Goal: Task Accomplishment & Management: Manage account settings

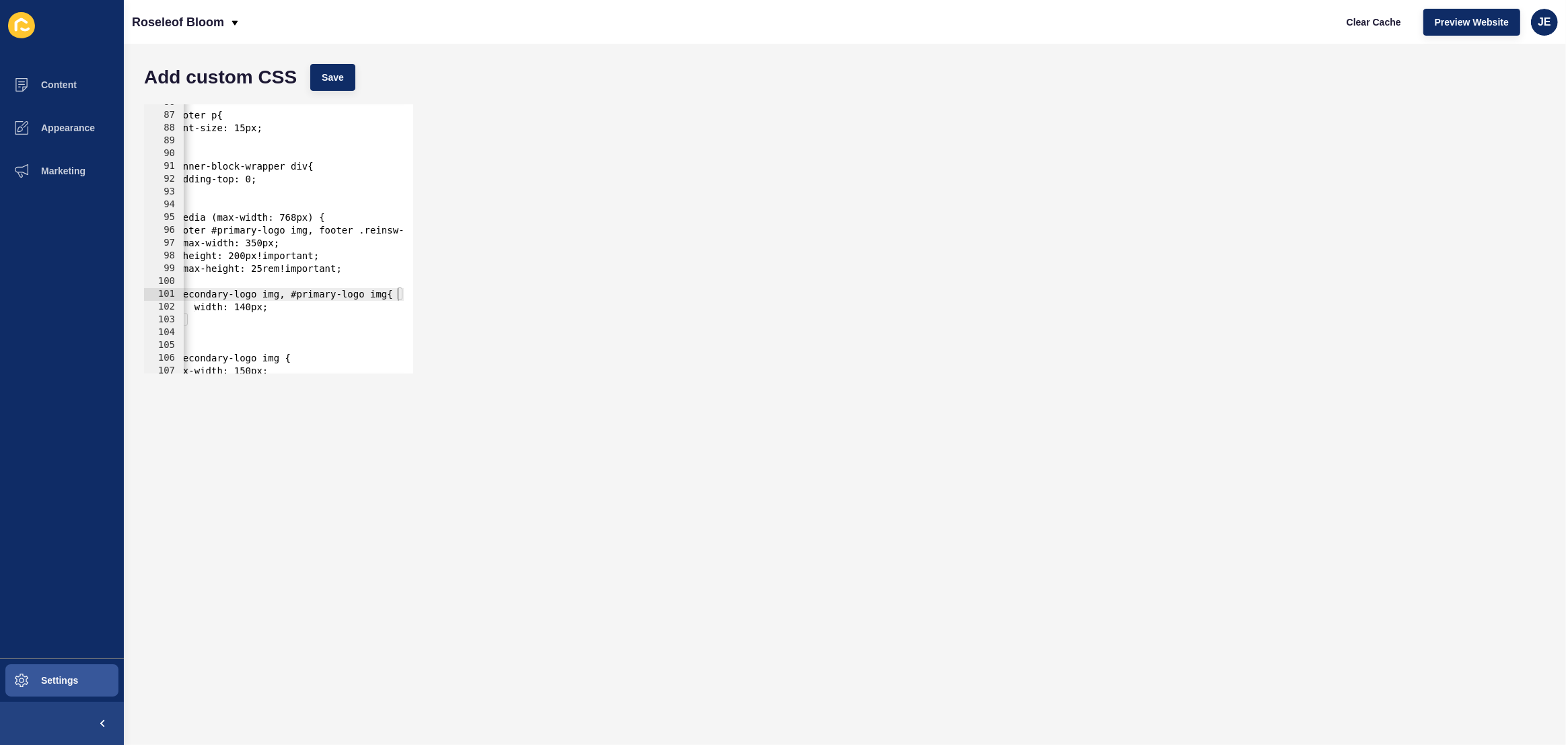
scroll to position [0, 13]
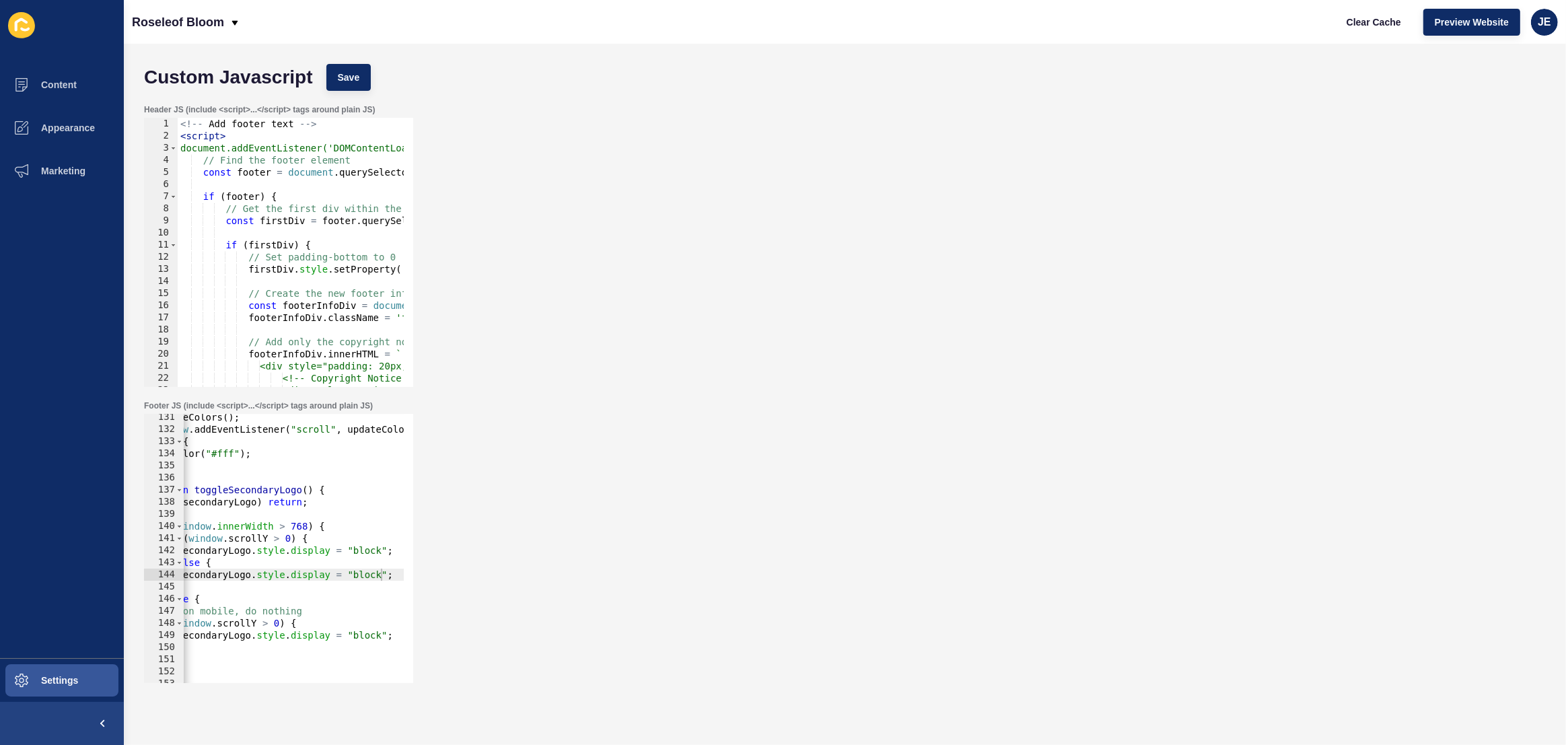
scroll to position [0, 54]
click at [1531, 24] on div "JE" at bounding box center [1544, 22] width 27 height 27
click at [1500, 102] on link "Logout" at bounding box center [1512, 112] width 99 height 30
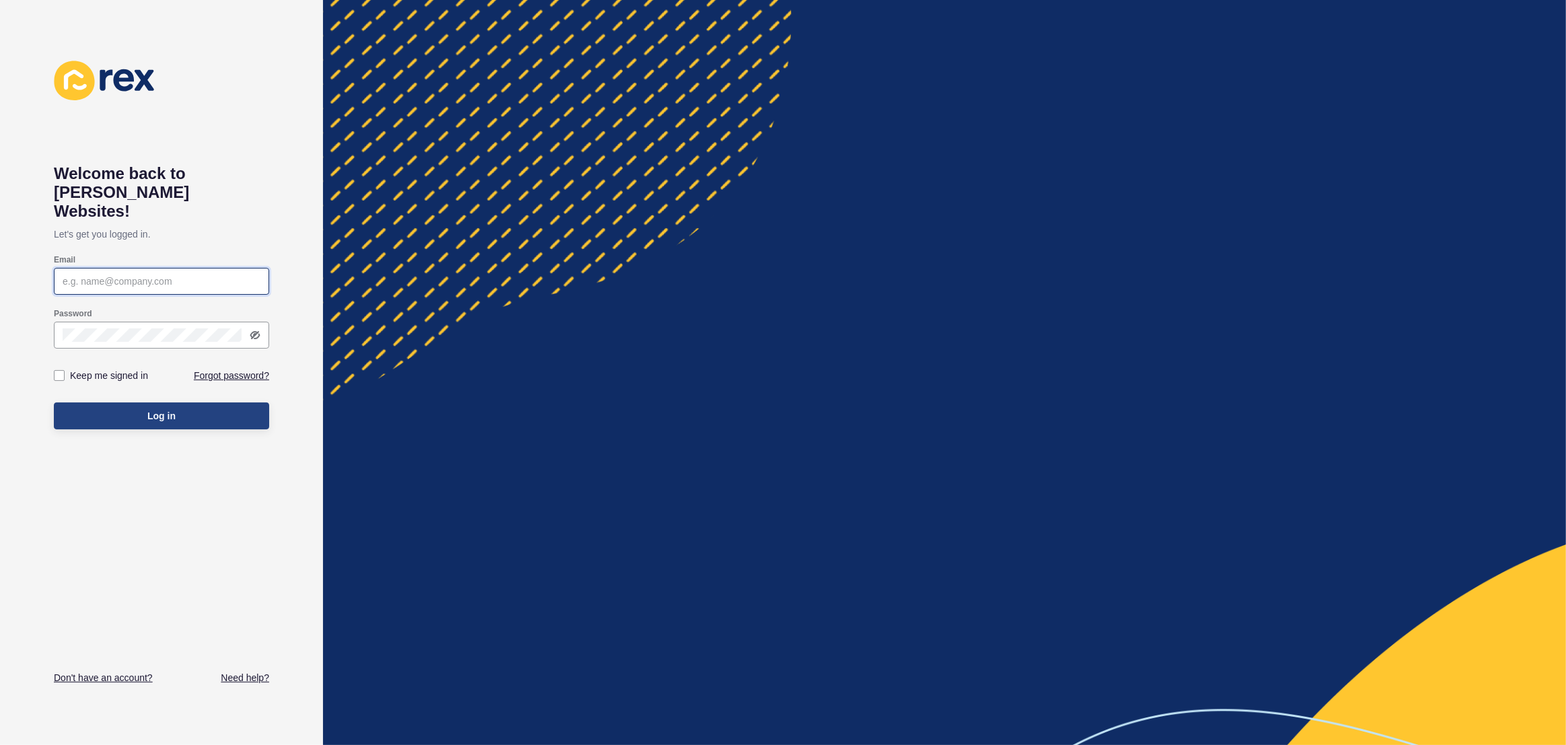
type input "[EMAIL_ADDRESS][PERSON_NAME][DOMAIN_NAME]"
click at [200, 405] on button "Log in" at bounding box center [161, 415] width 215 height 27
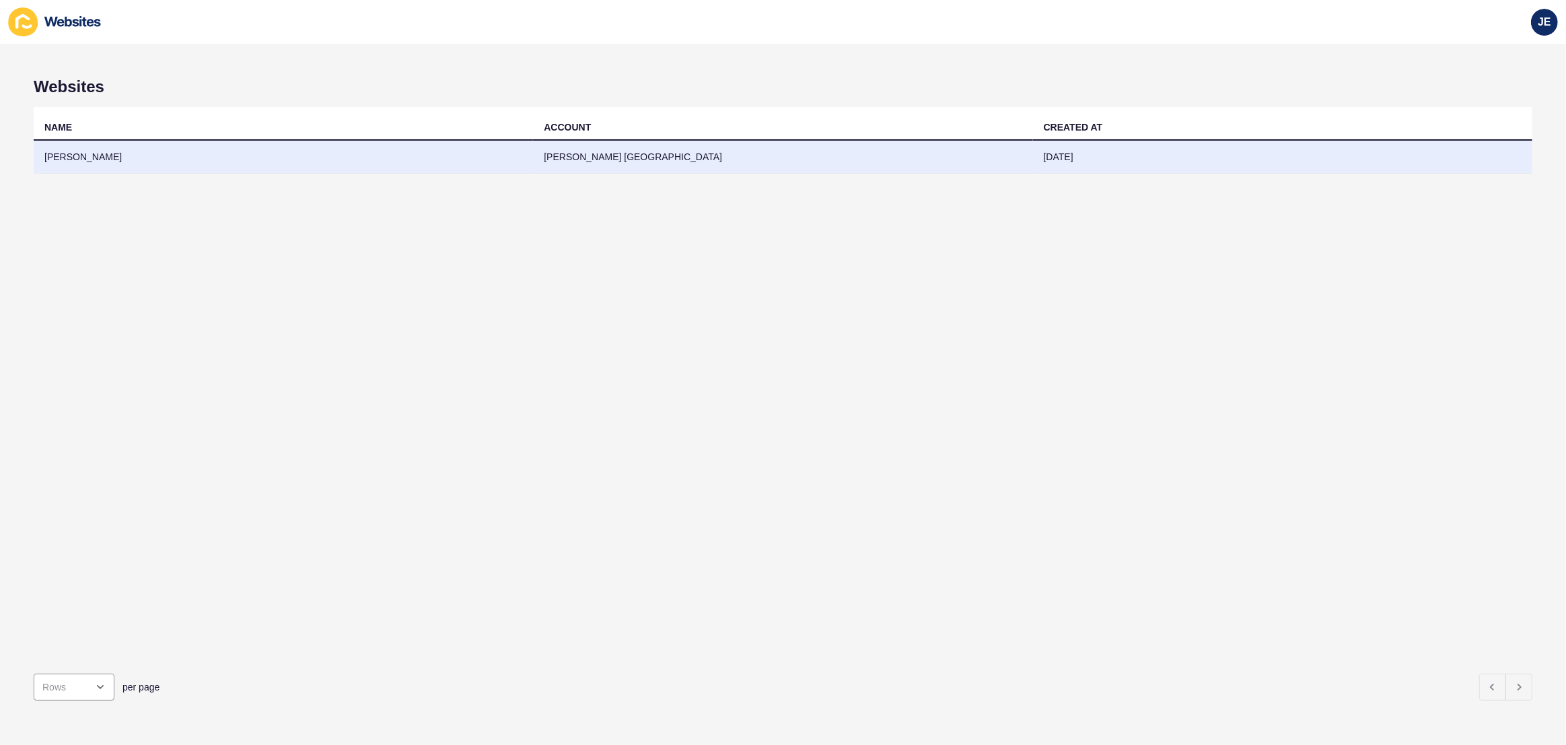
click at [367, 163] on td "[PERSON_NAME]" at bounding box center [283, 157] width 499 height 33
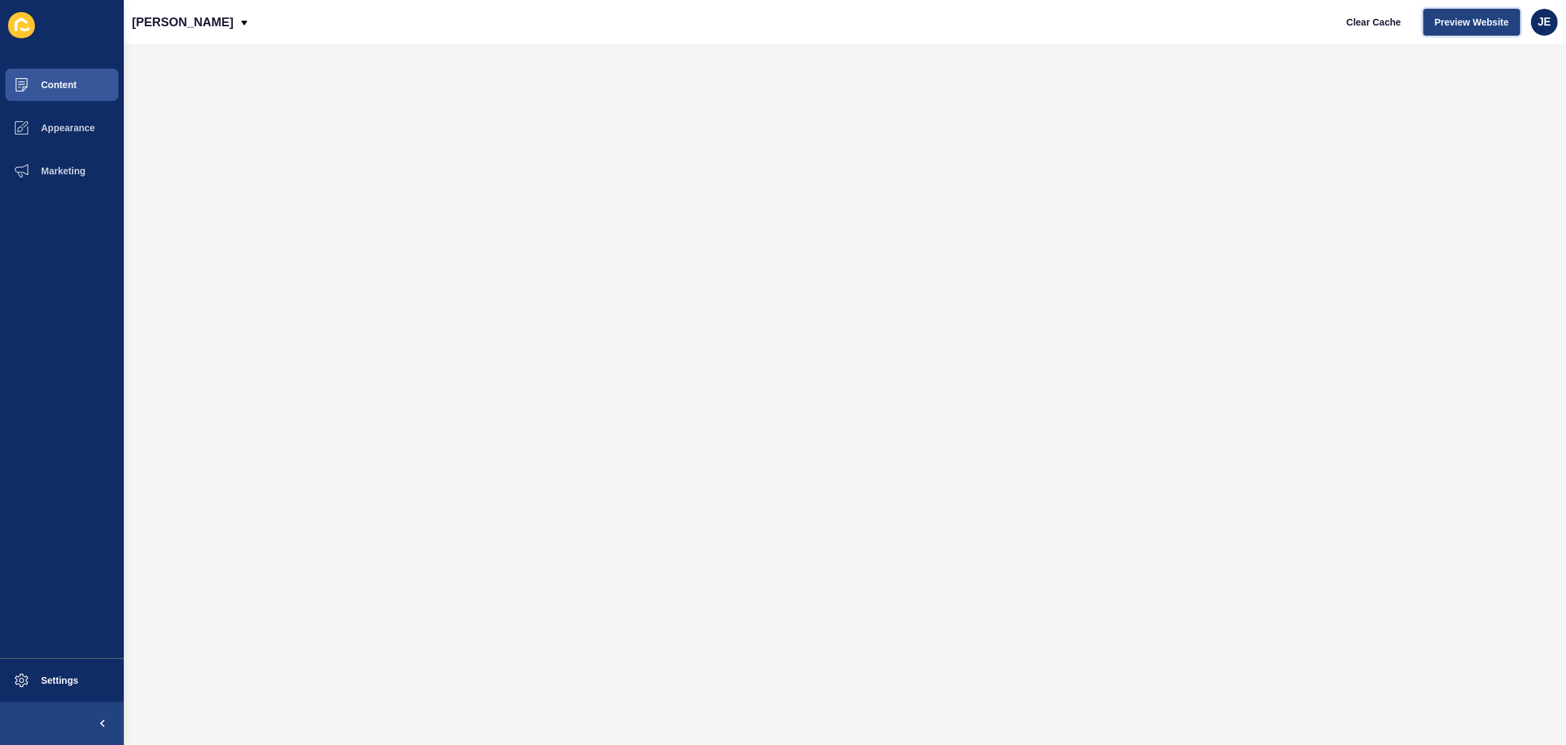
click at [1484, 17] on span "Preview Website" at bounding box center [1471, 21] width 74 height 13
click at [59, 684] on span "Settings" at bounding box center [38, 680] width 80 height 11
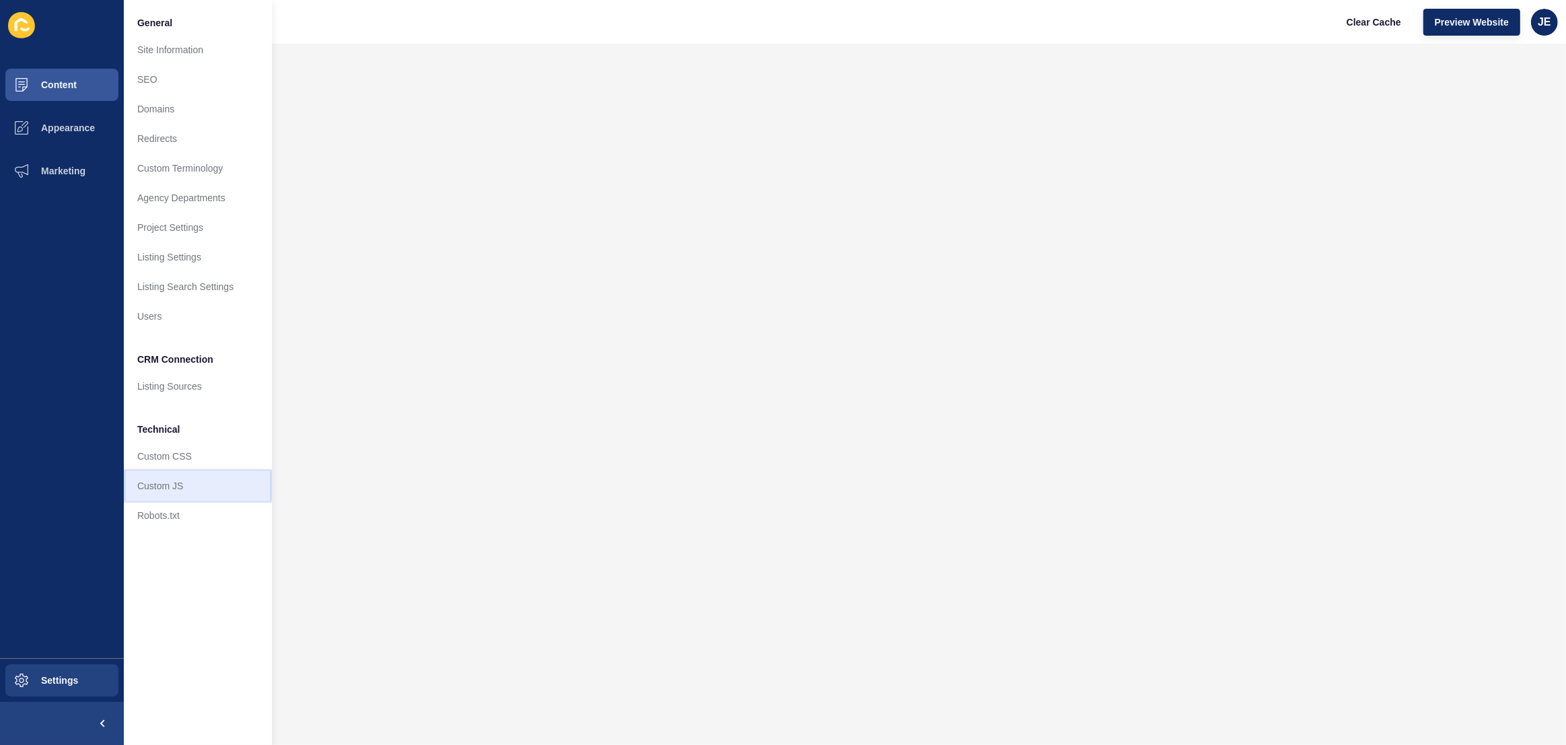
click at [180, 487] on link "Custom JS" at bounding box center [198, 486] width 148 height 30
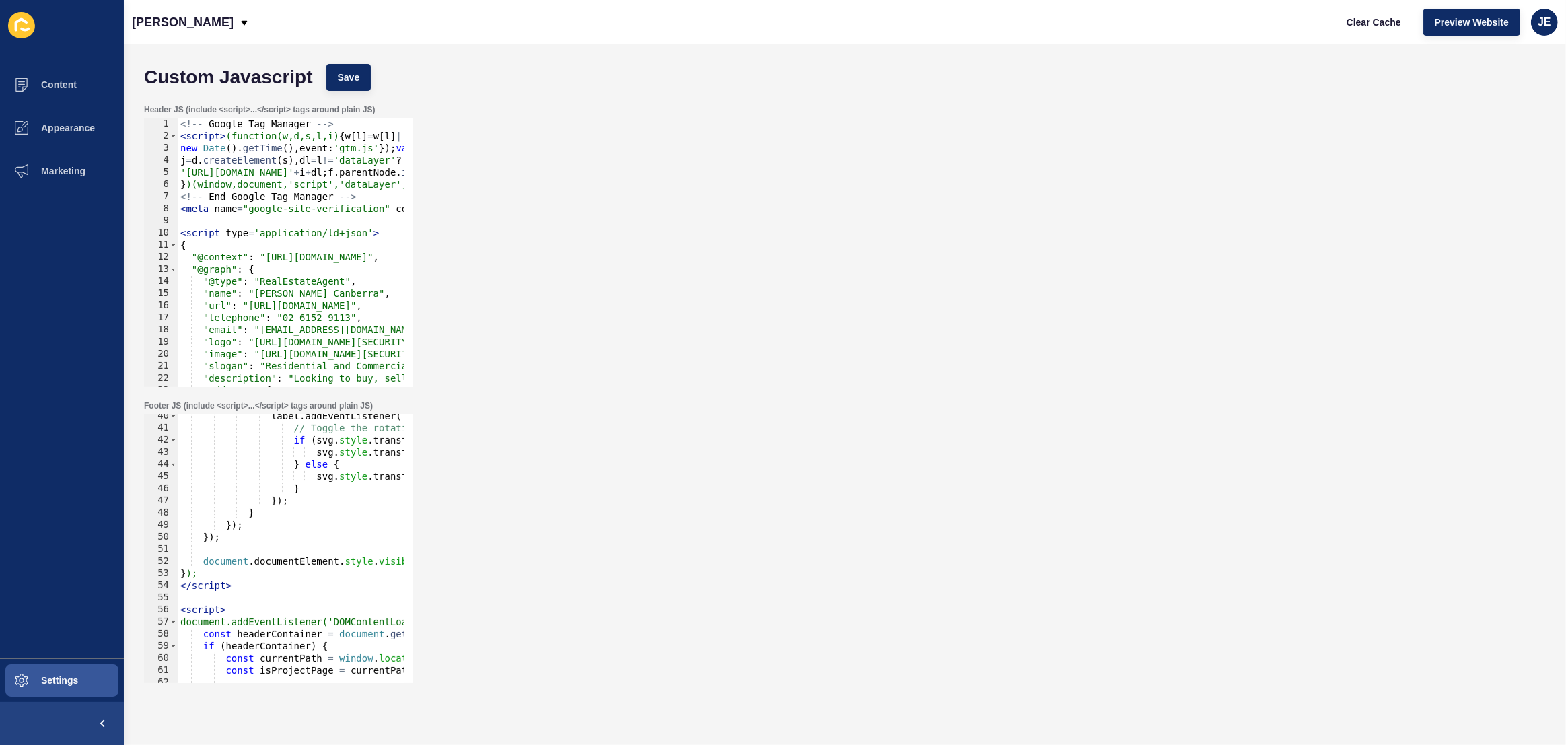
scroll to position [623, 0]
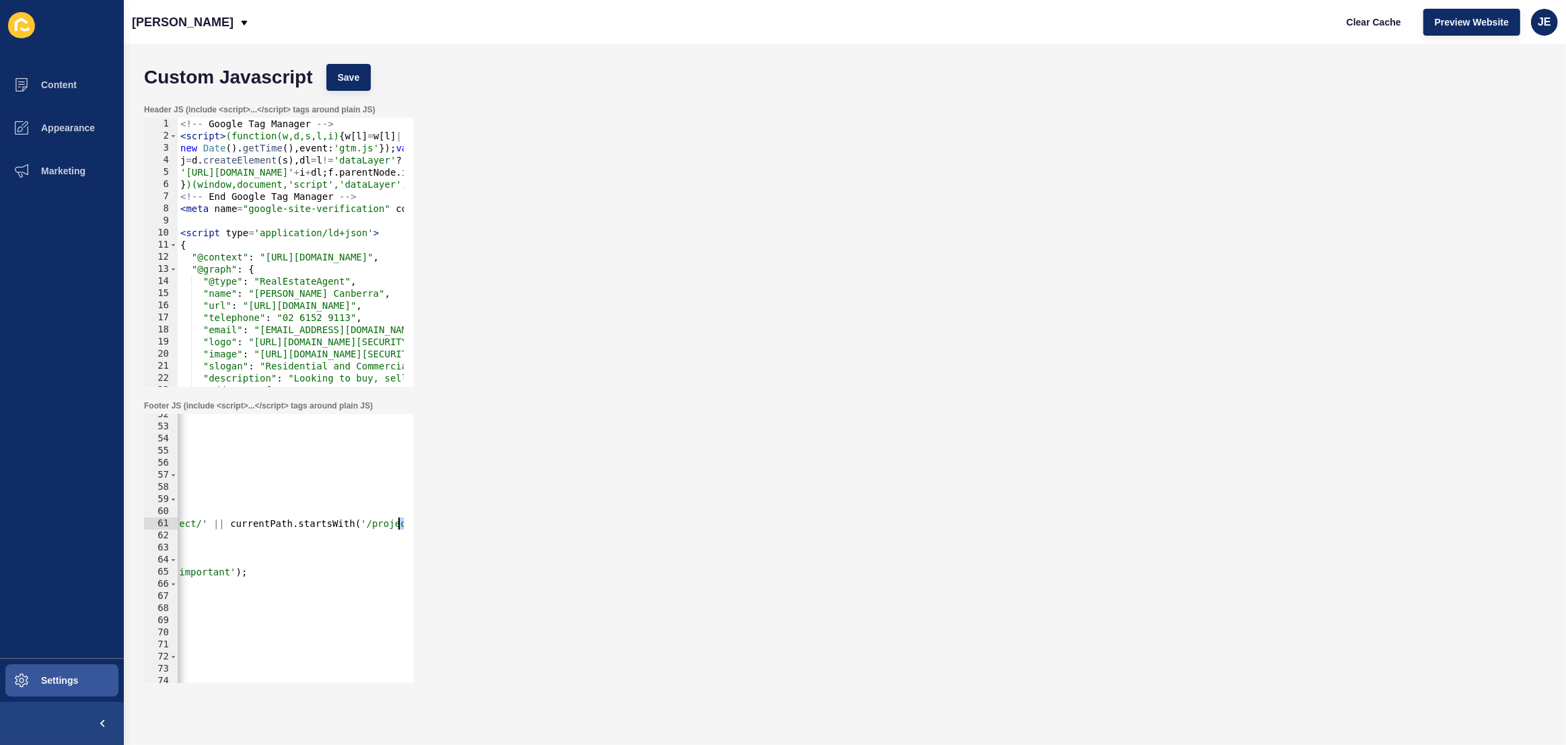
drag, startPoint x: 343, startPoint y: 530, endPoint x: 433, endPoint y: 523, distance: 89.8
click at [433, 523] on div "Footer JS (include <script>...</script> tags around plain JS) 52 53 54 55 56 57…" at bounding box center [844, 542] width 1415 height 296
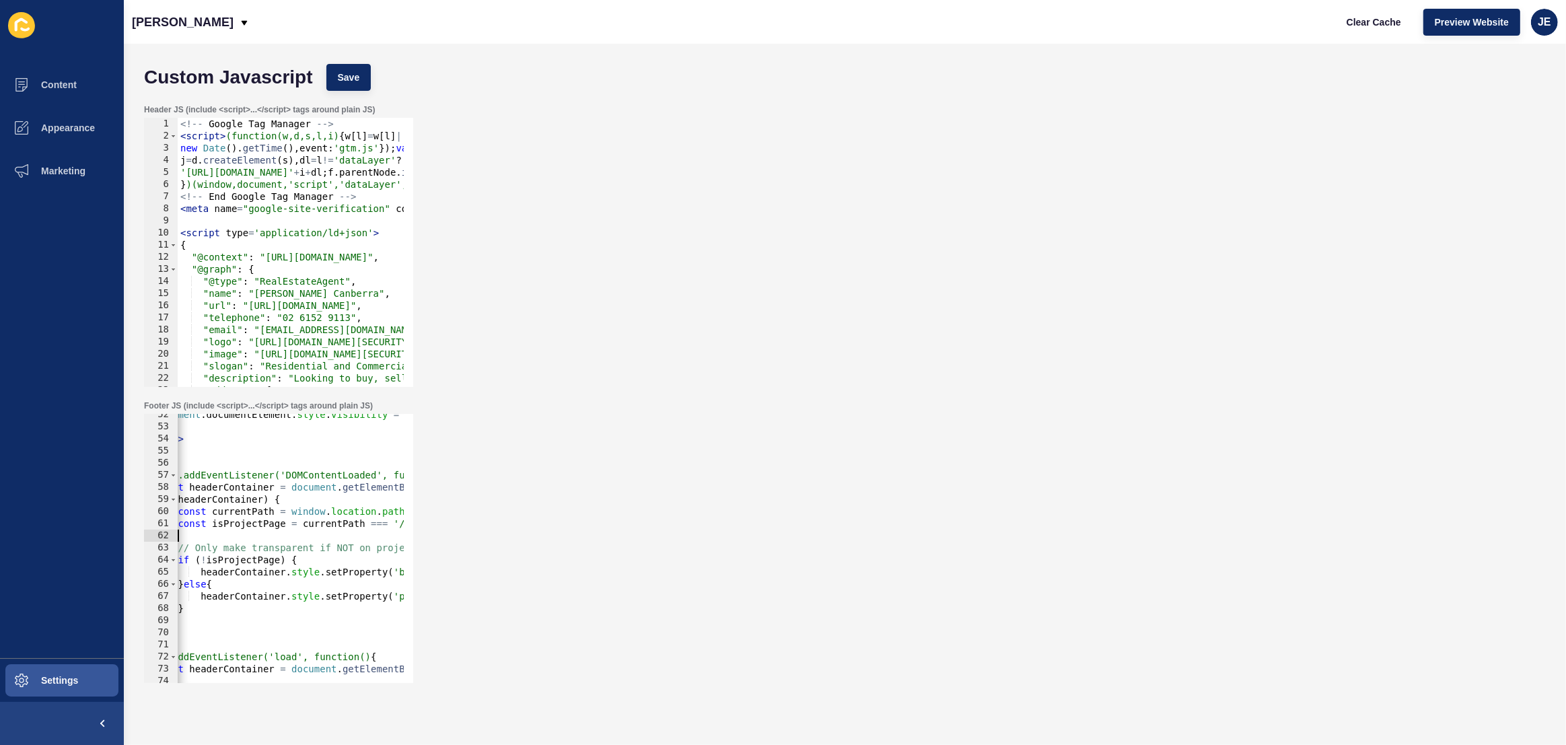
scroll to position [0, 0]
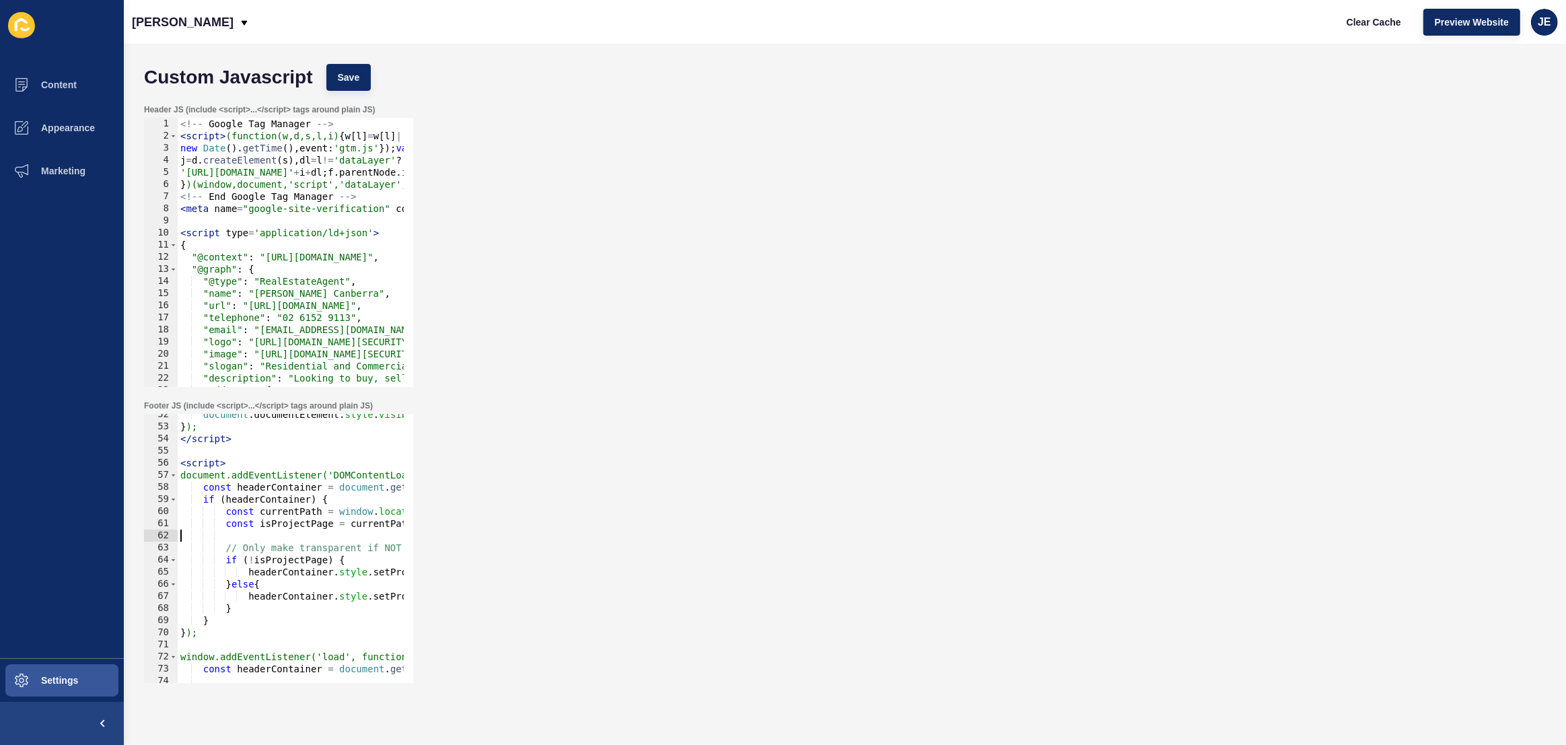
drag, startPoint x: 373, startPoint y: 526, endPoint x: 149, endPoint y: 534, distance: 223.5
click at [149, 534] on div "const isProjectPage = currentPath === '/project' || currentPath === '/project/'…" at bounding box center [278, 548] width 269 height 269
click at [248, 516] on div "document . documentElement . style . visibility = 'visible' ; } ); </ script > …" at bounding box center [1079, 550] width 1803 height 284
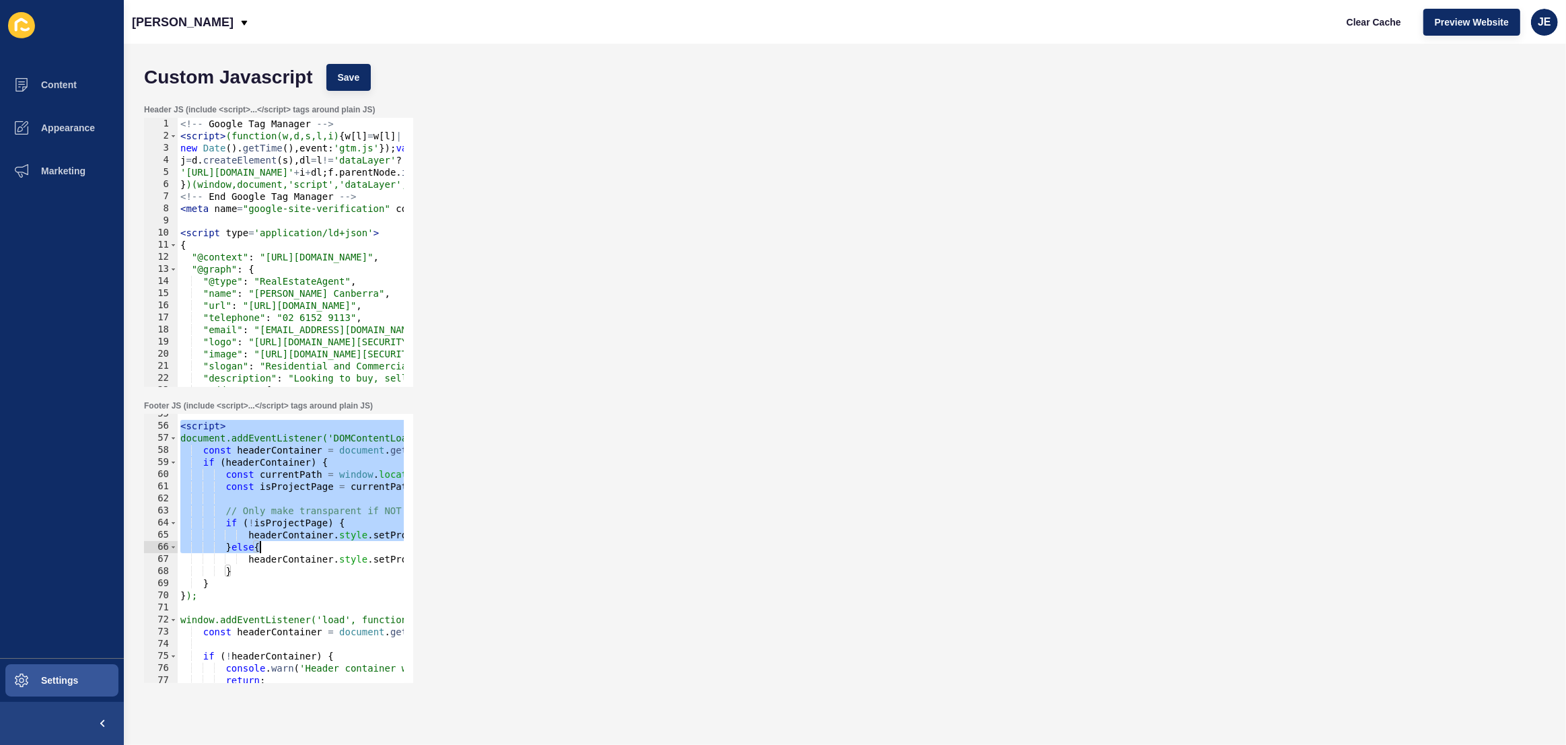
scroll to position [623, 0]
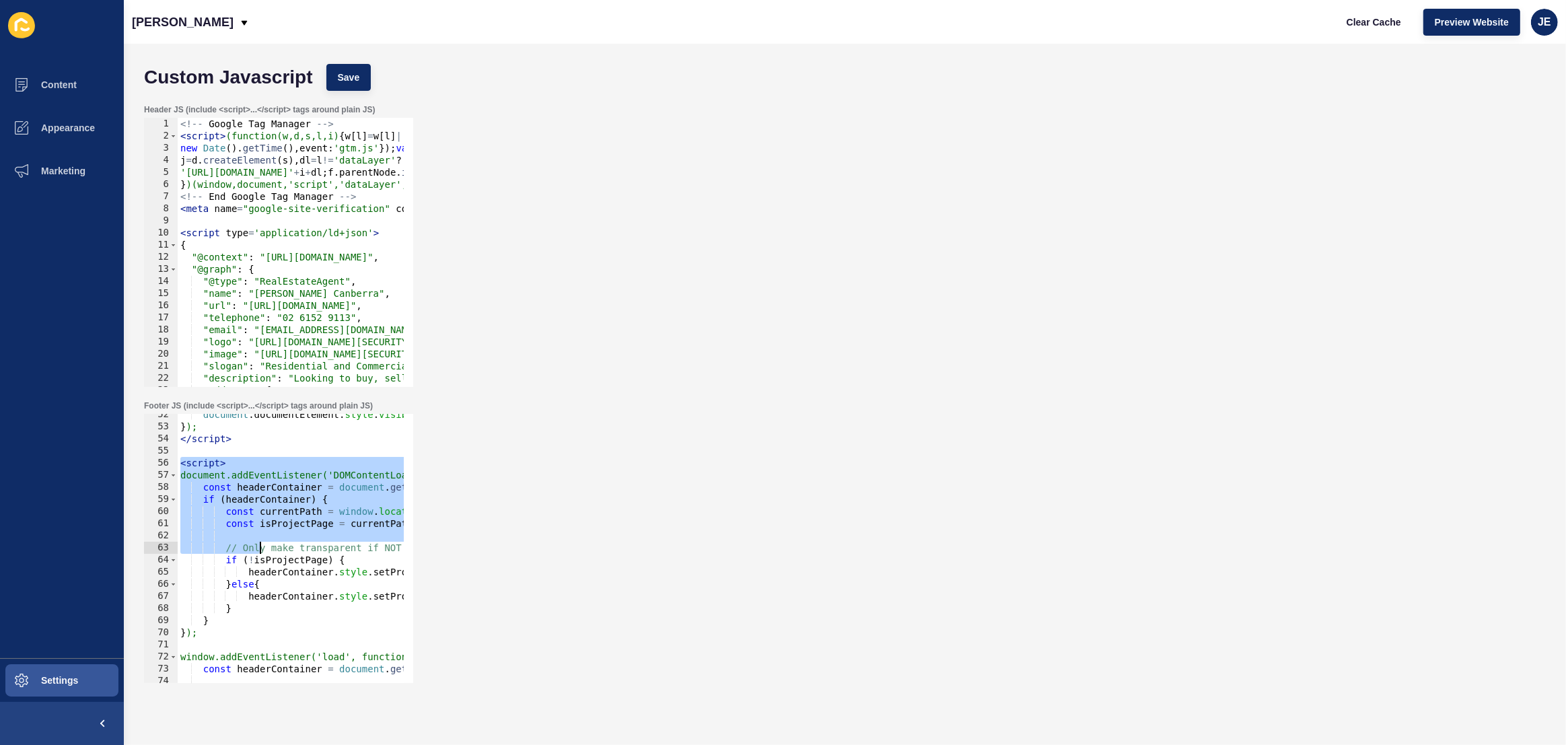
drag, startPoint x: 180, startPoint y: 464, endPoint x: 259, endPoint y: 552, distance: 118.6
click at [259, 552] on div "document . documentElement . style . visibility = 'visible' ; } ); </ script > …" at bounding box center [1079, 550] width 1803 height 284
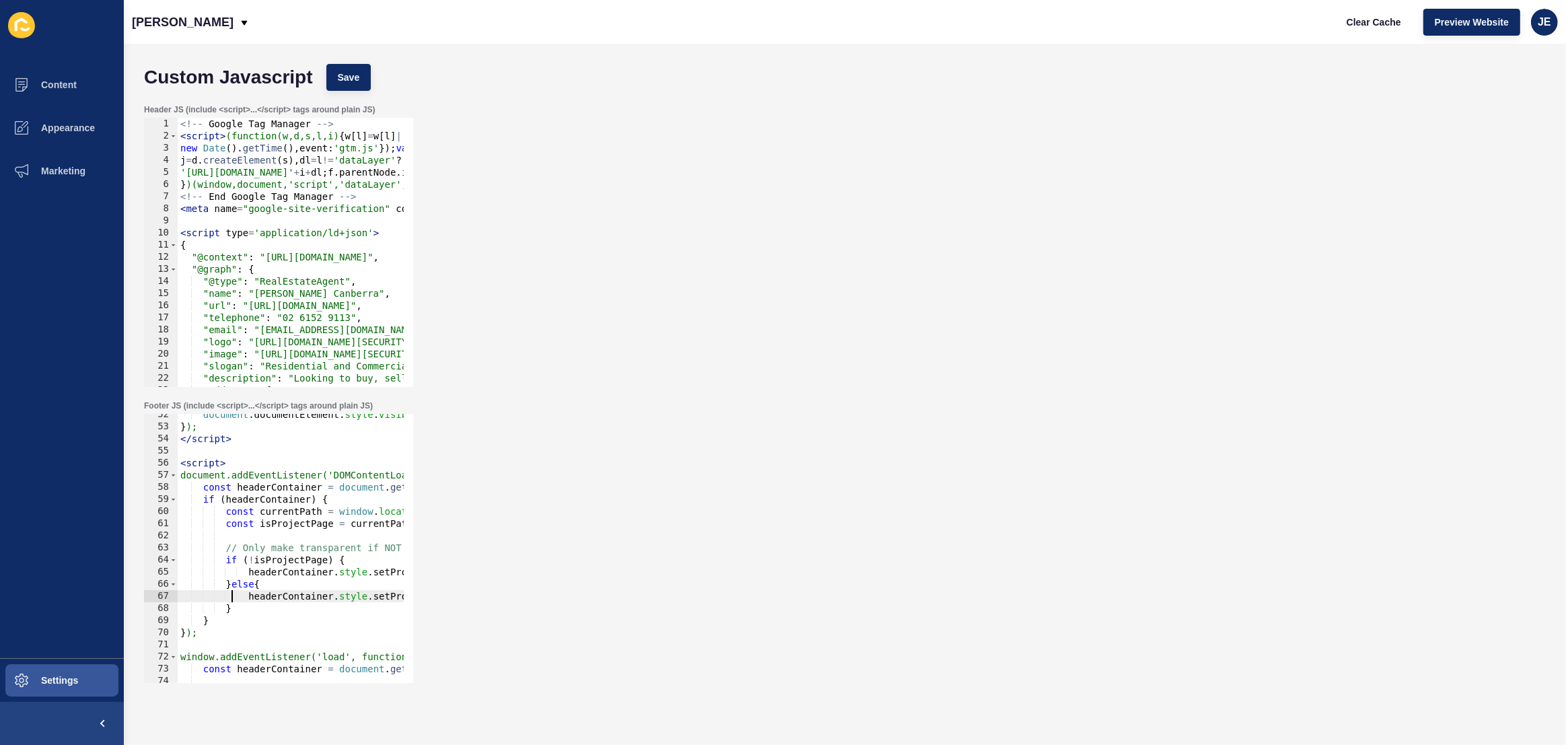
click at [229, 597] on div "document . documentElement . style . visibility = 'visible' ; } ); </ script > …" at bounding box center [1079, 550] width 1803 height 284
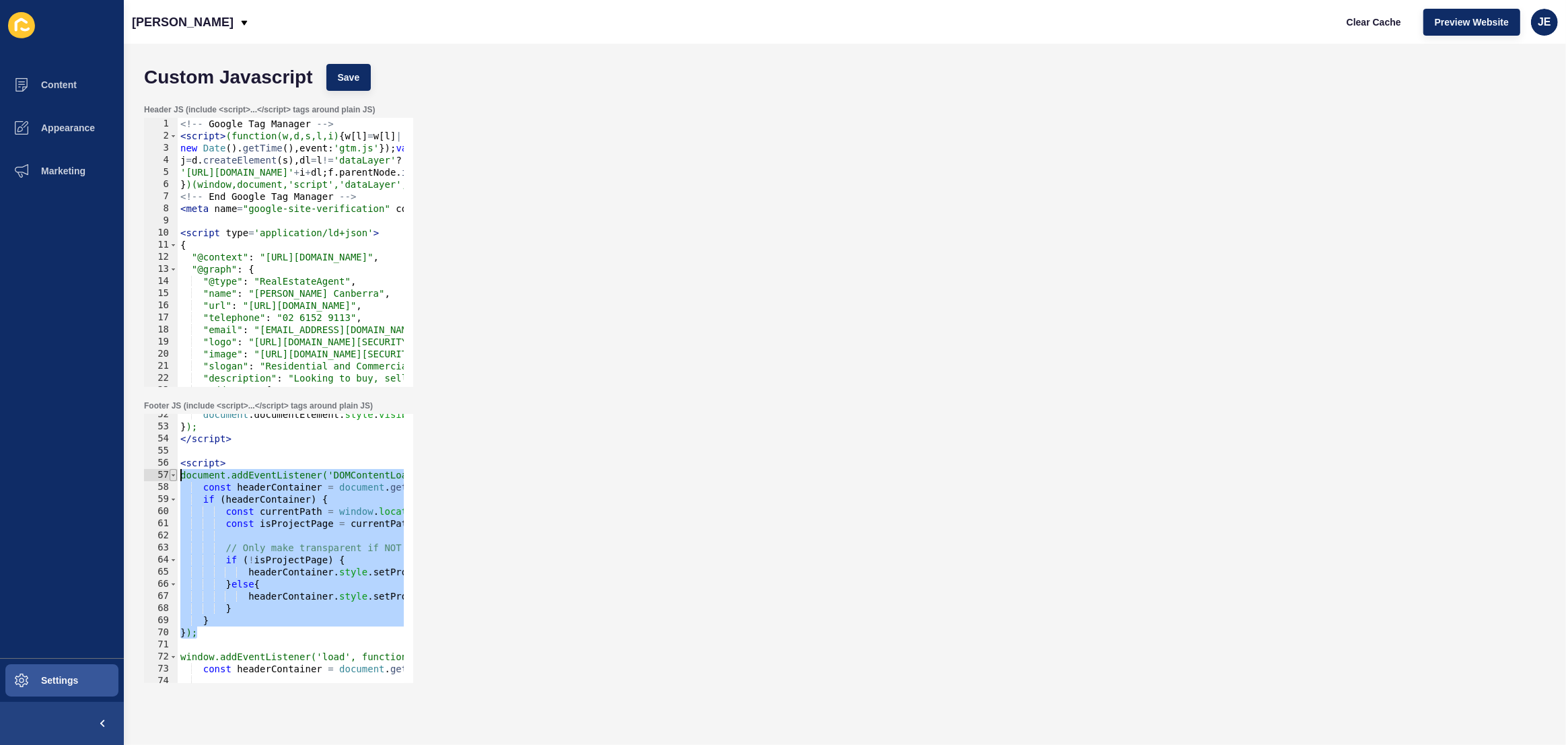
drag, startPoint x: 205, startPoint y: 636, endPoint x: 176, endPoint y: 480, distance: 158.8
click at [176, 480] on div "headerContainer.style.setProperty('position', "static", 'important'); 52 53 54 …" at bounding box center [278, 548] width 269 height 269
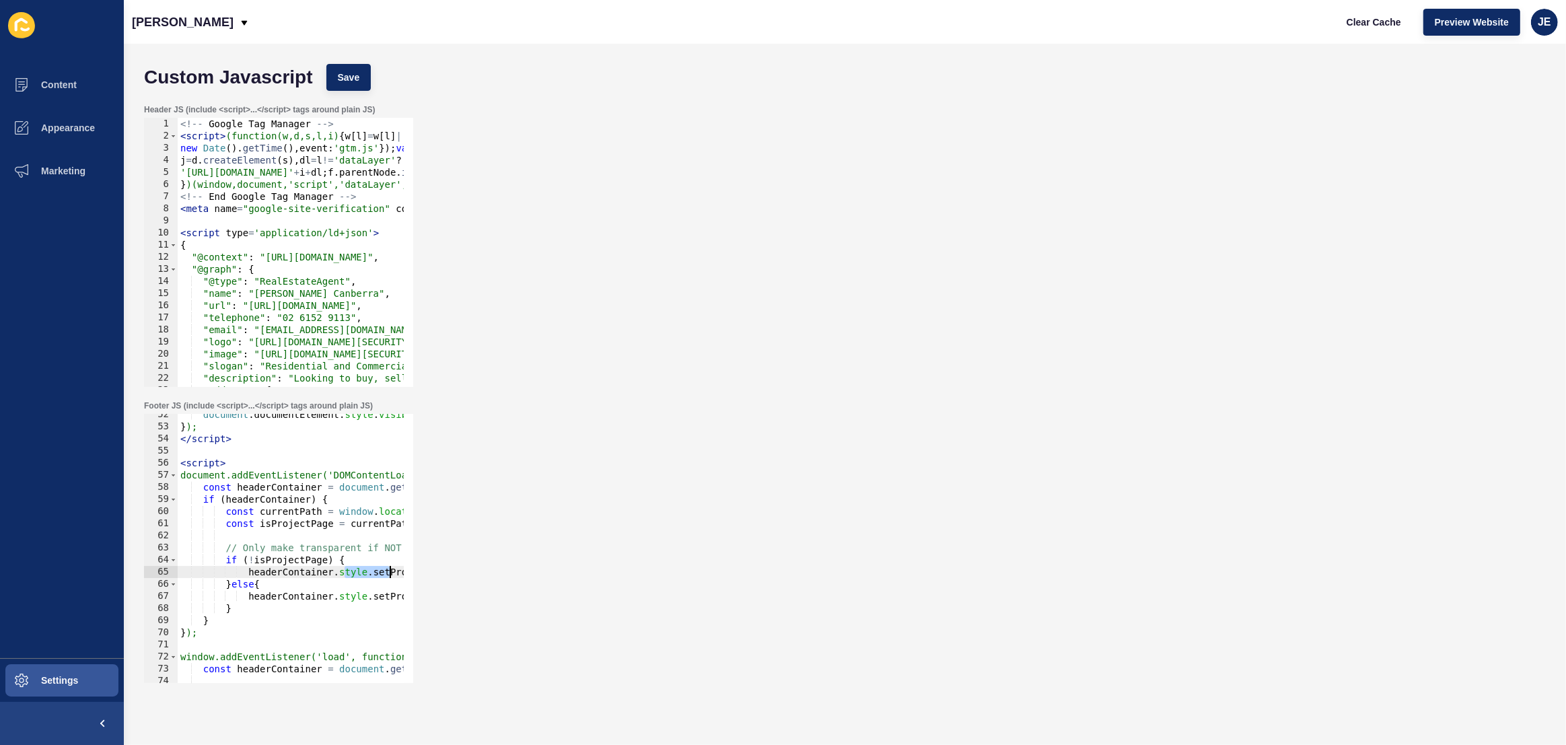
drag, startPoint x: 345, startPoint y: 575, endPoint x: 390, endPoint y: 573, distance: 44.5
click at [390, 573] on div "document . documentElement . style . visibility = 'visible' ; } ); </ script > …" at bounding box center [1079, 550] width 1803 height 284
click at [367, 573] on div "document . documentElement . style . visibility = 'visible' ; } ); </ script > …" at bounding box center [1079, 550] width 1803 height 284
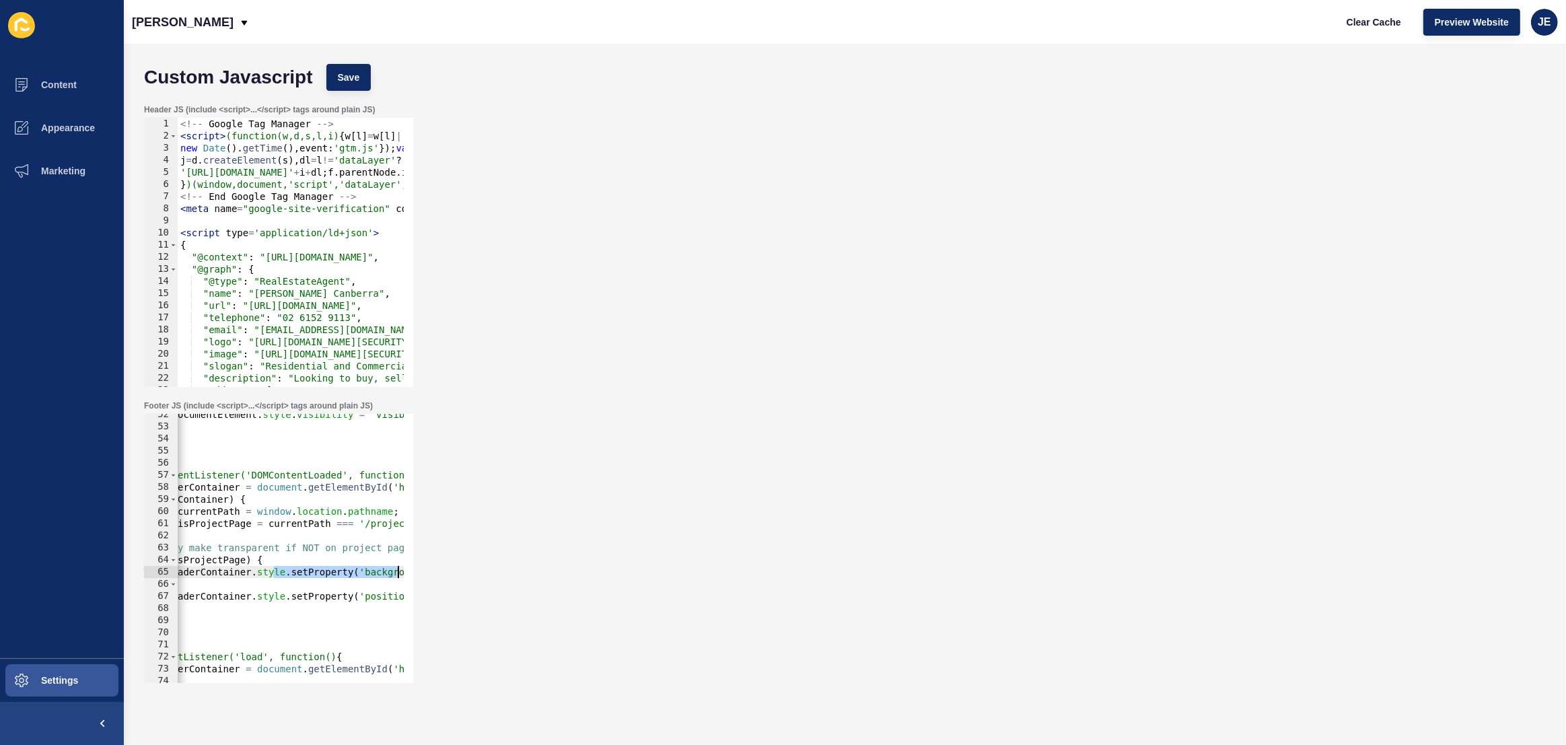
scroll to position [0, 217]
drag, startPoint x: 370, startPoint y: 574, endPoint x: 408, endPoint y: 573, distance: 38.4
click at [408, 573] on div "headerContainer.style.setProperty('background-color', 'transparent', 'important…" at bounding box center [278, 548] width 269 height 269
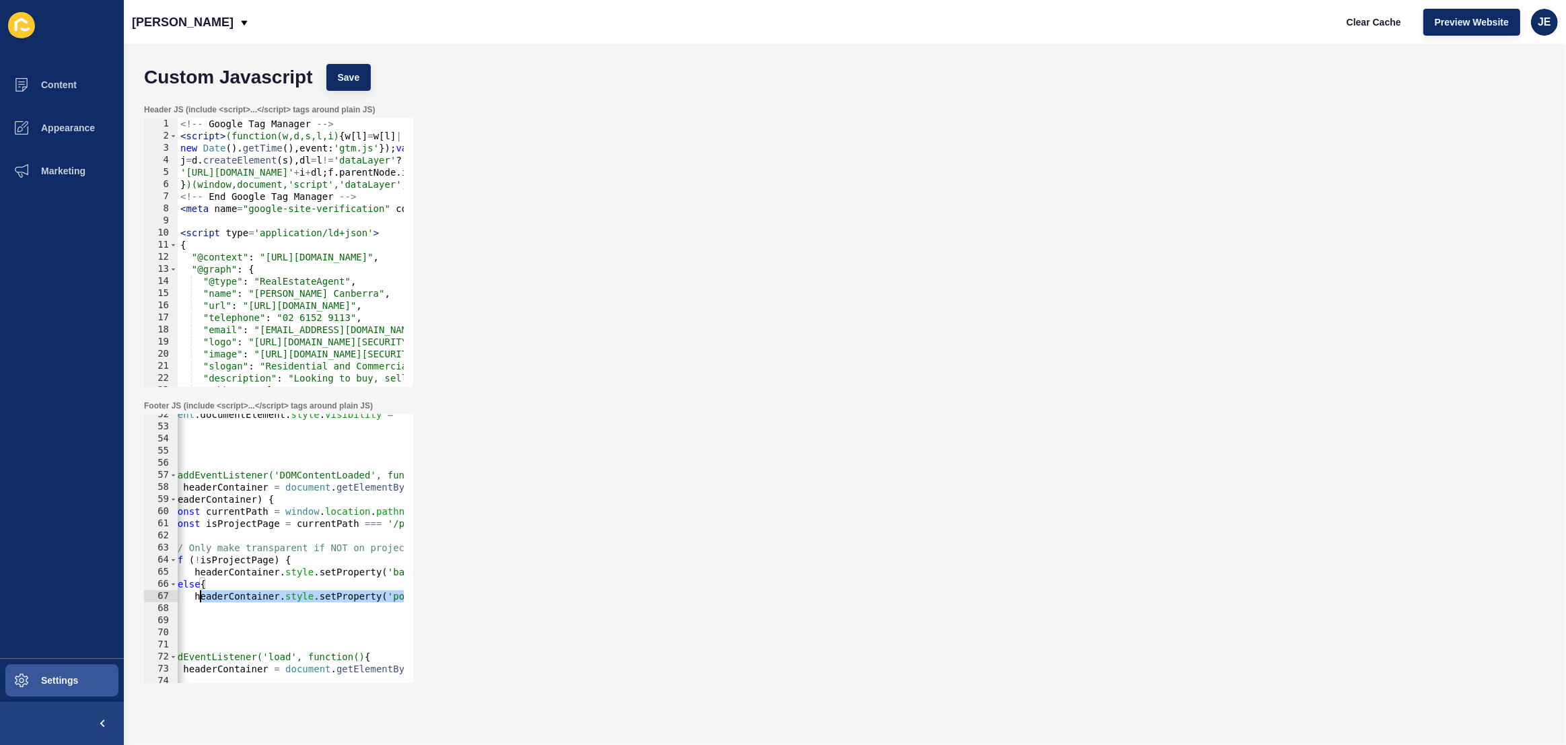
scroll to position [0, 0]
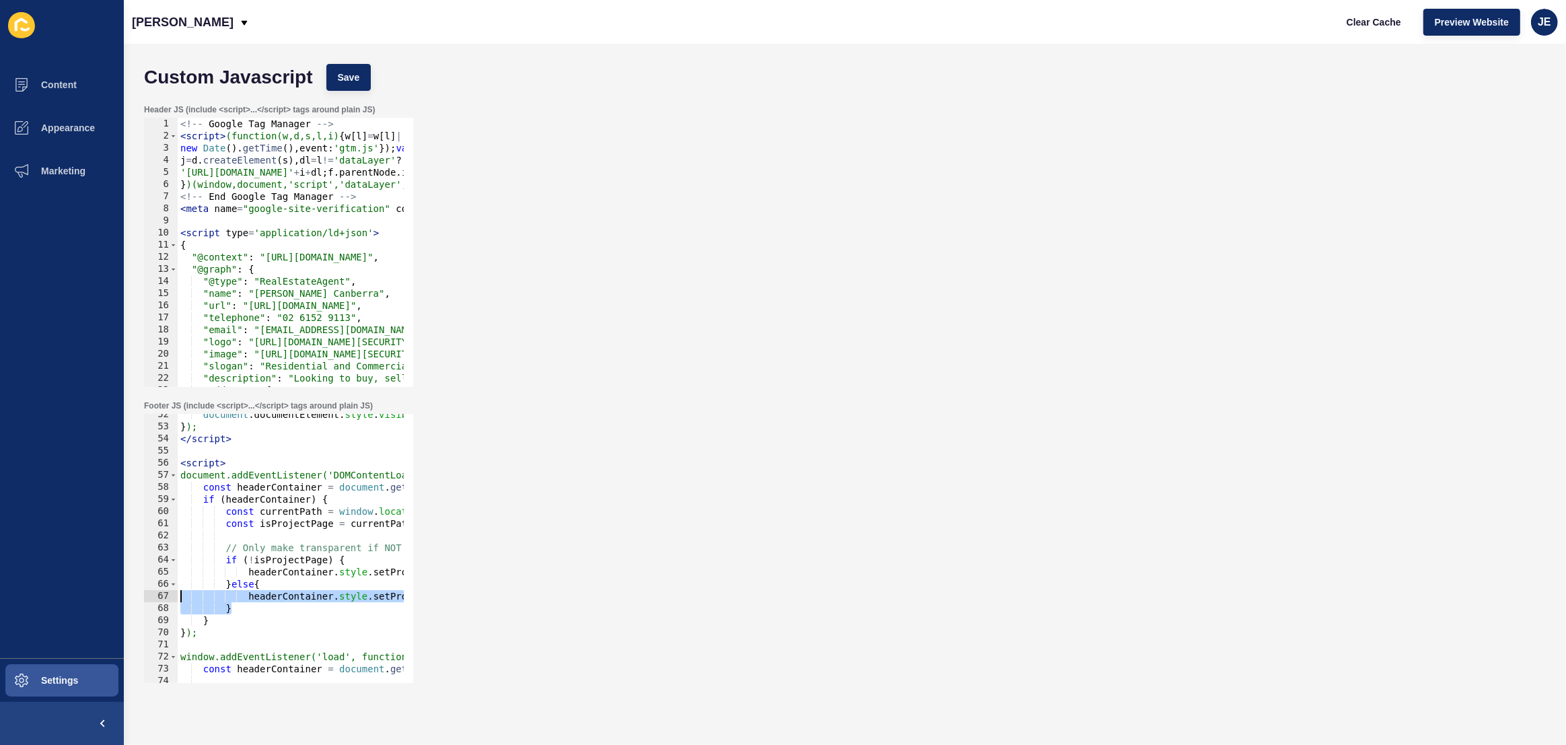
drag, startPoint x: 196, startPoint y: 601, endPoint x: 158, endPoint y: 599, distance: 37.7
click at [158, 599] on div "headerContainer.style.setProperty('background-color', 'transparent', 'important…" at bounding box center [278, 548] width 269 height 269
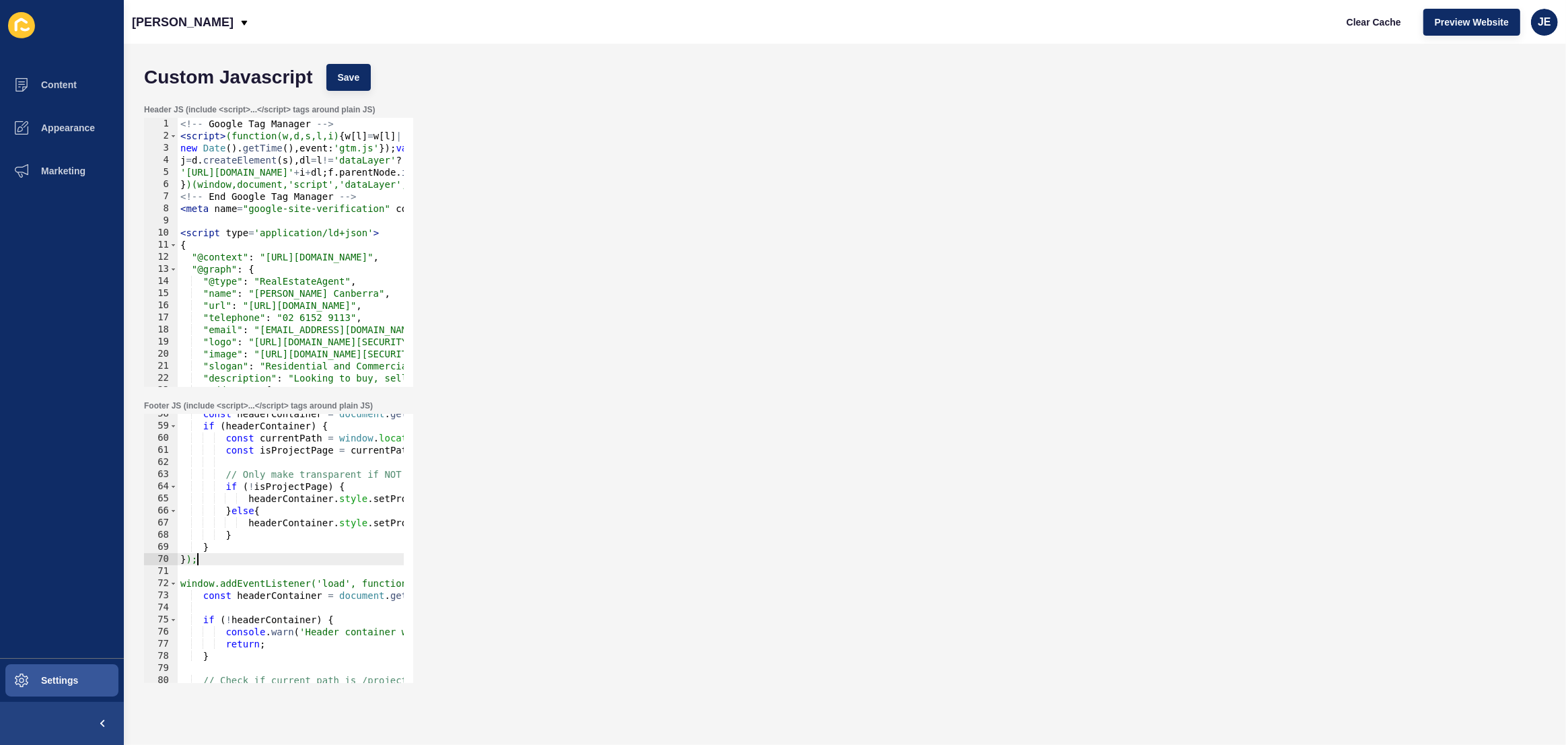
scroll to position [623, 0]
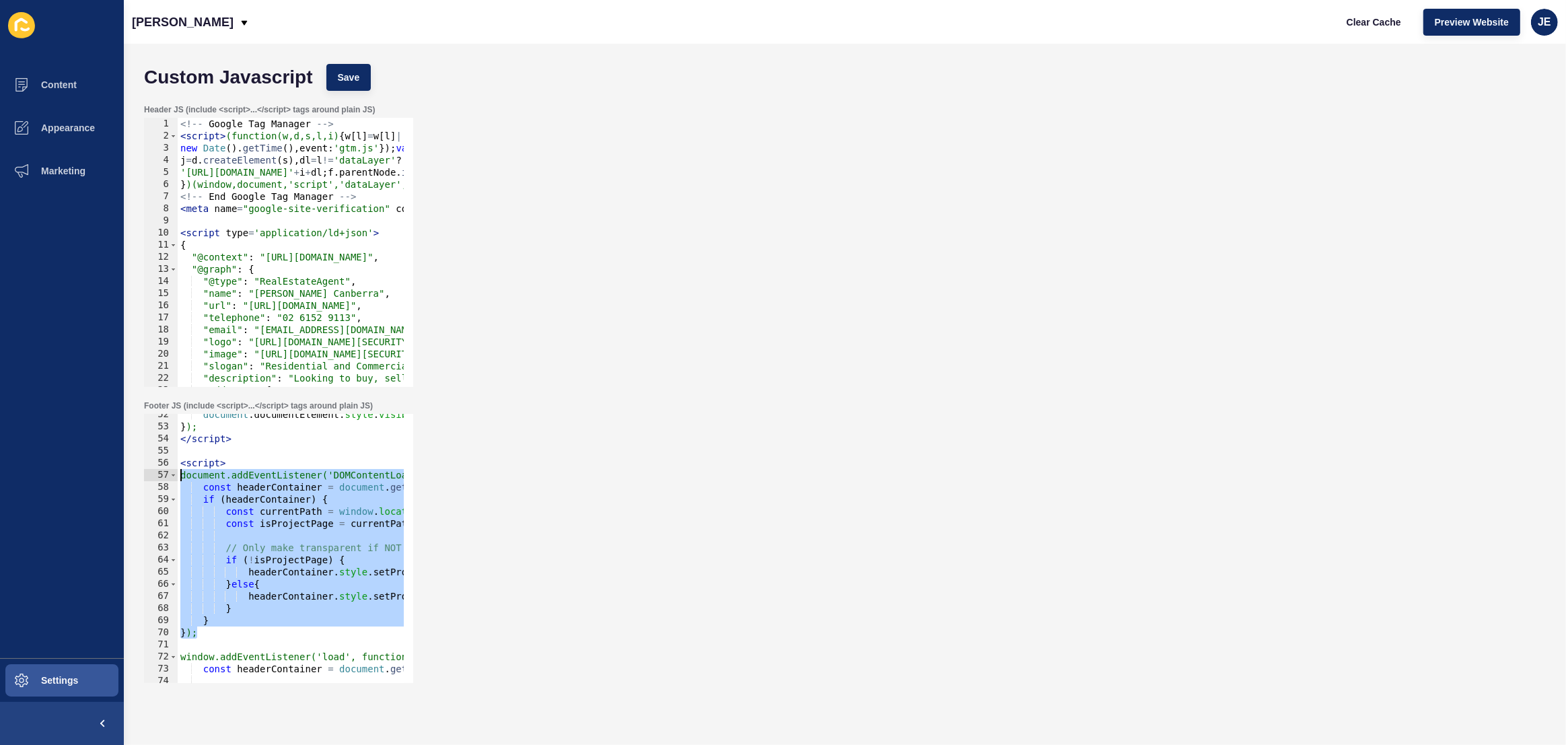
drag, startPoint x: 223, startPoint y: 558, endPoint x: 177, endPoint y: 478, distance: 92.6
click at [178, 478] on div "document . documentElement . style . visibility = 'visible' ; } ); </ script > …" at bounding box center [1079, 550] width 1803 height 284
paste textarea "}"
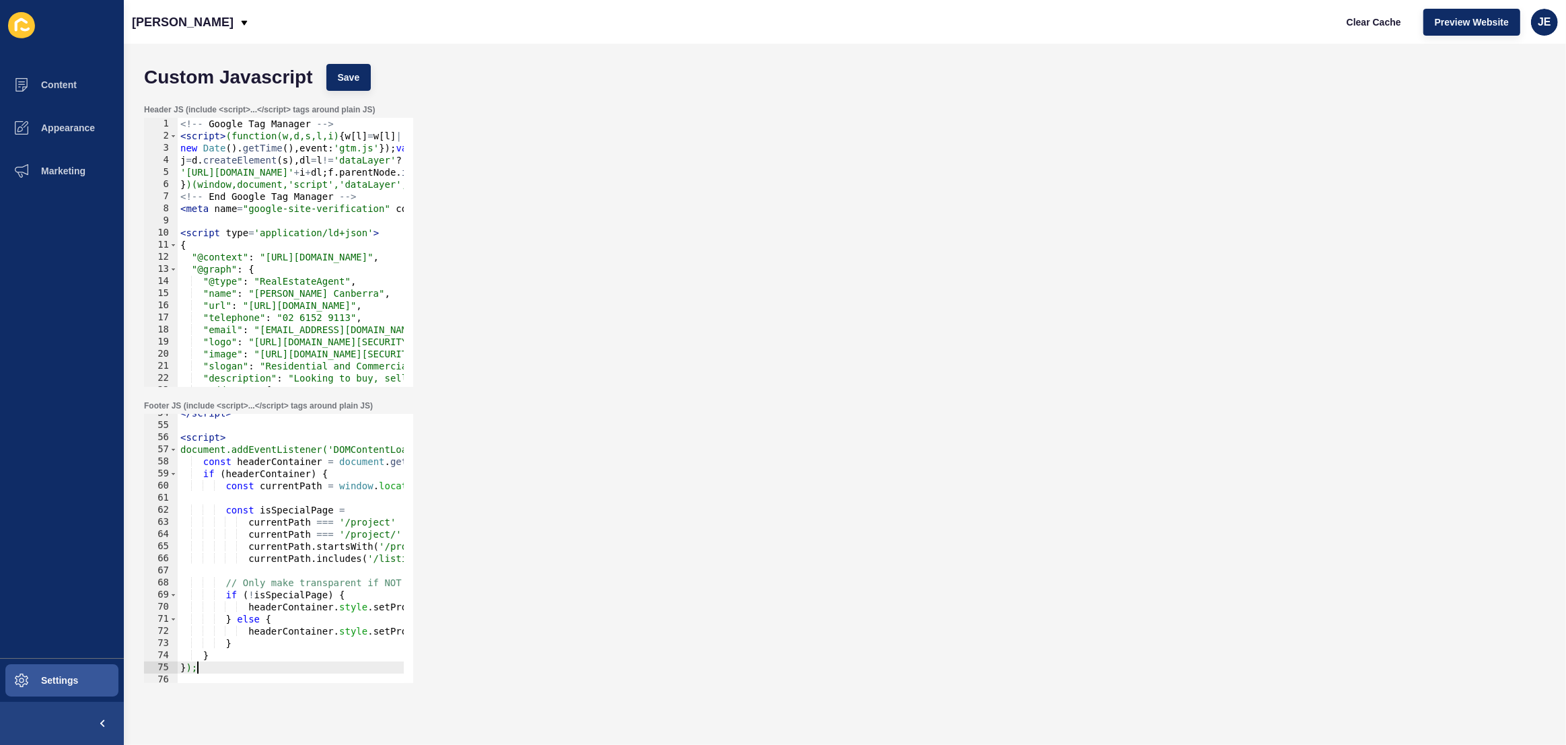
scroll to position [648, 0]
click at [369, 79] on button "Save" at bounding box center [348, 77] width 45 height 27
click at [1358, 35] on div "Clear Cache Preview Website JE" at bounding box center [1446, 22] width 233 height 38
click at [1363, 31] on button "Clear Cache" at bounding box center [1373, 22] width 77 height 27
click at [1365, 28] on button "Clear Cache" at bounding box center [1373, 22] width 77 height 27
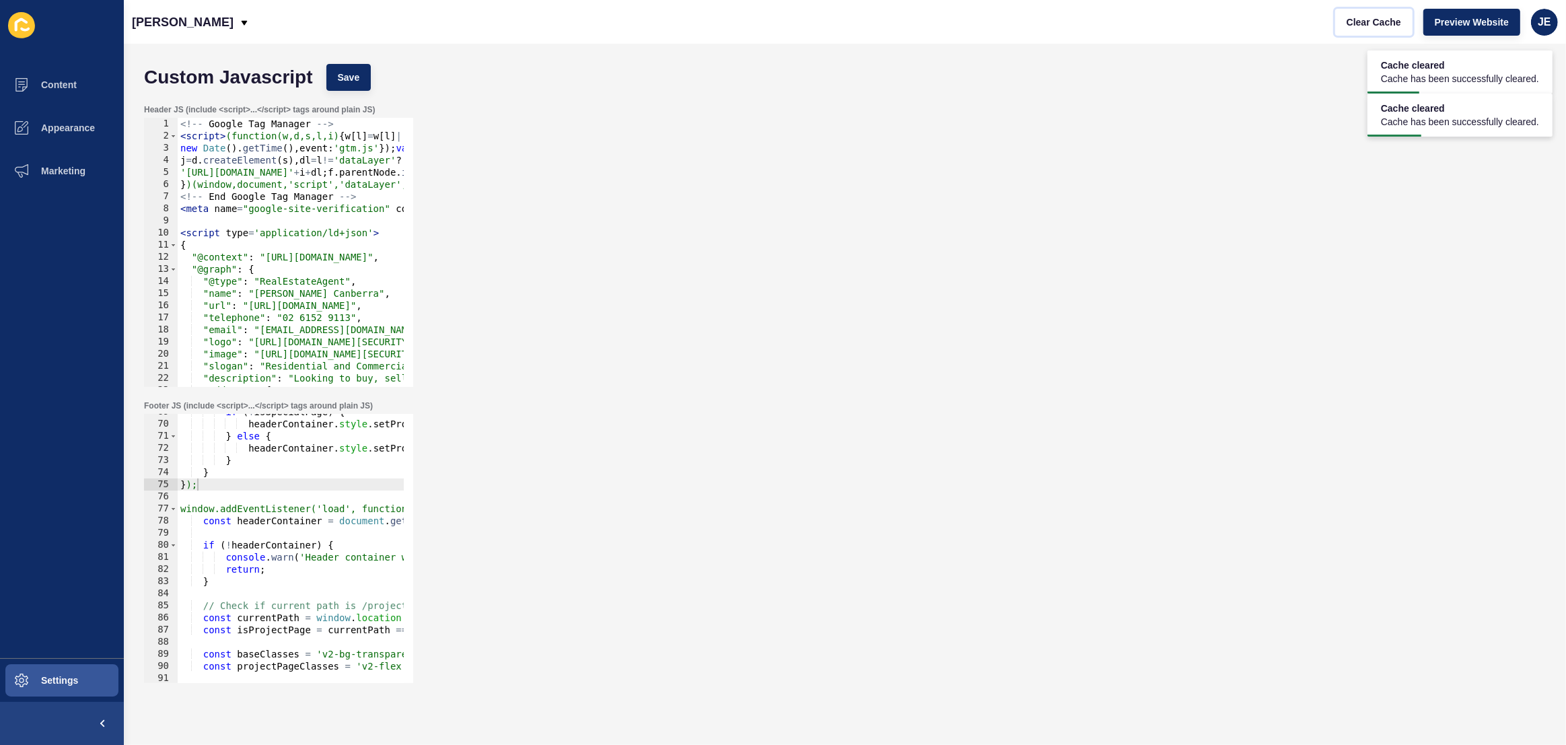
scroll to position [905, 0]
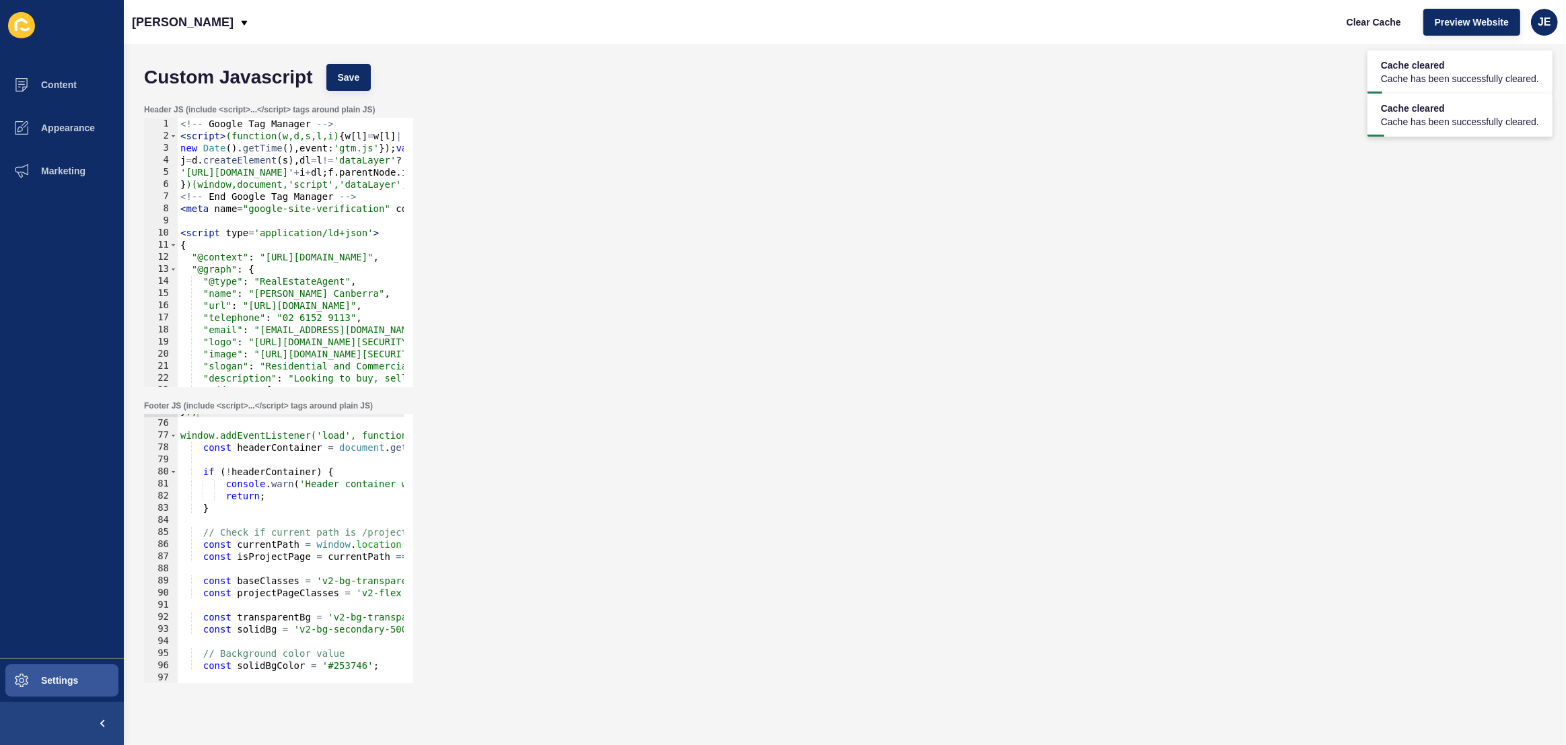
type textarea "const isProjectPage = currentPath === '/projects' || currentPath === '/projects…"
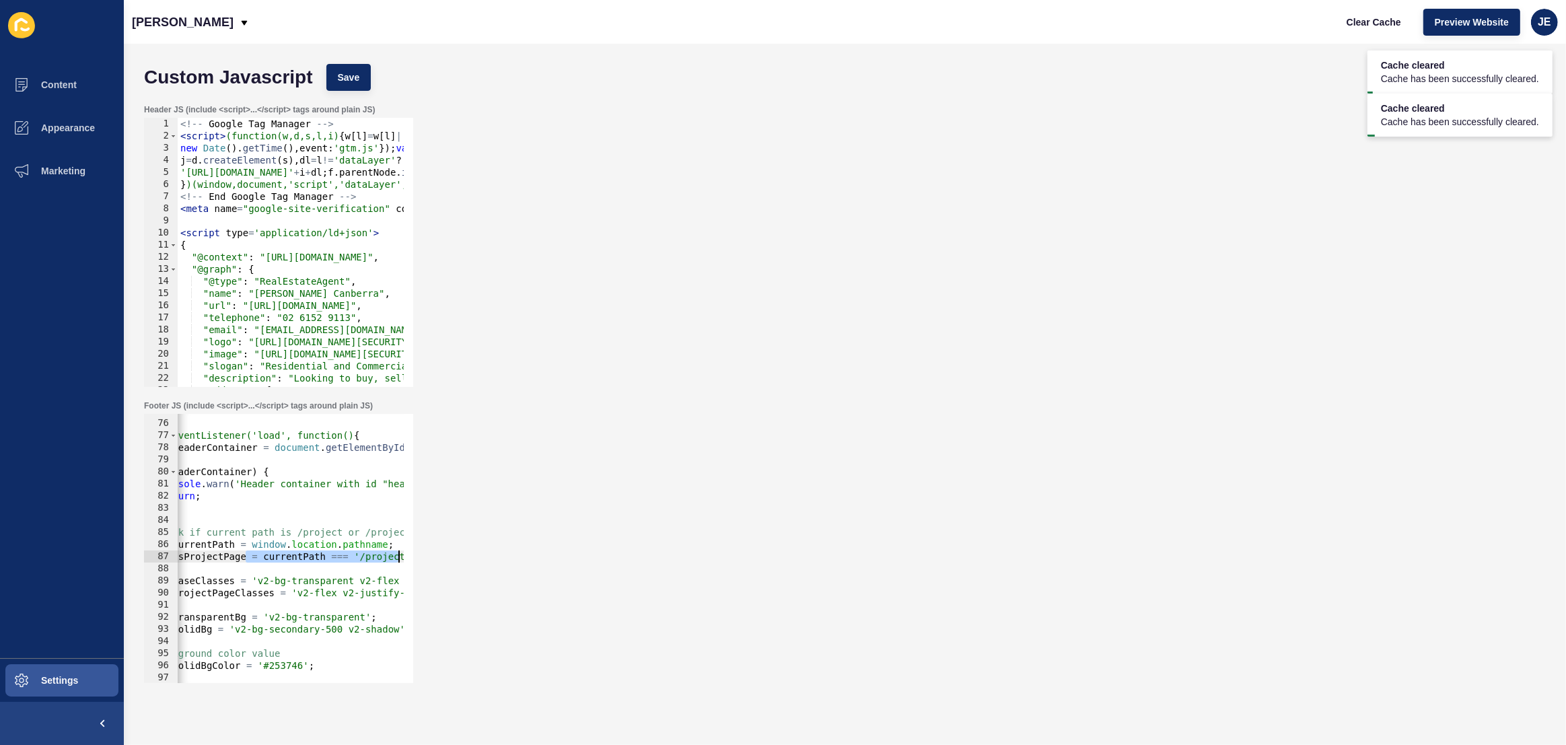
scroll to position [0, 495]
drag, startPoint x: 310, startPoint y: 556, endPoint x: 456, endPoint y: 556, distance: 146.7
click at [461, 554] on div "Footer JS (include <script>...</script> tags around plain JS) const isProjectPa…" at bounding box center [844, 542] width 1415 height 296
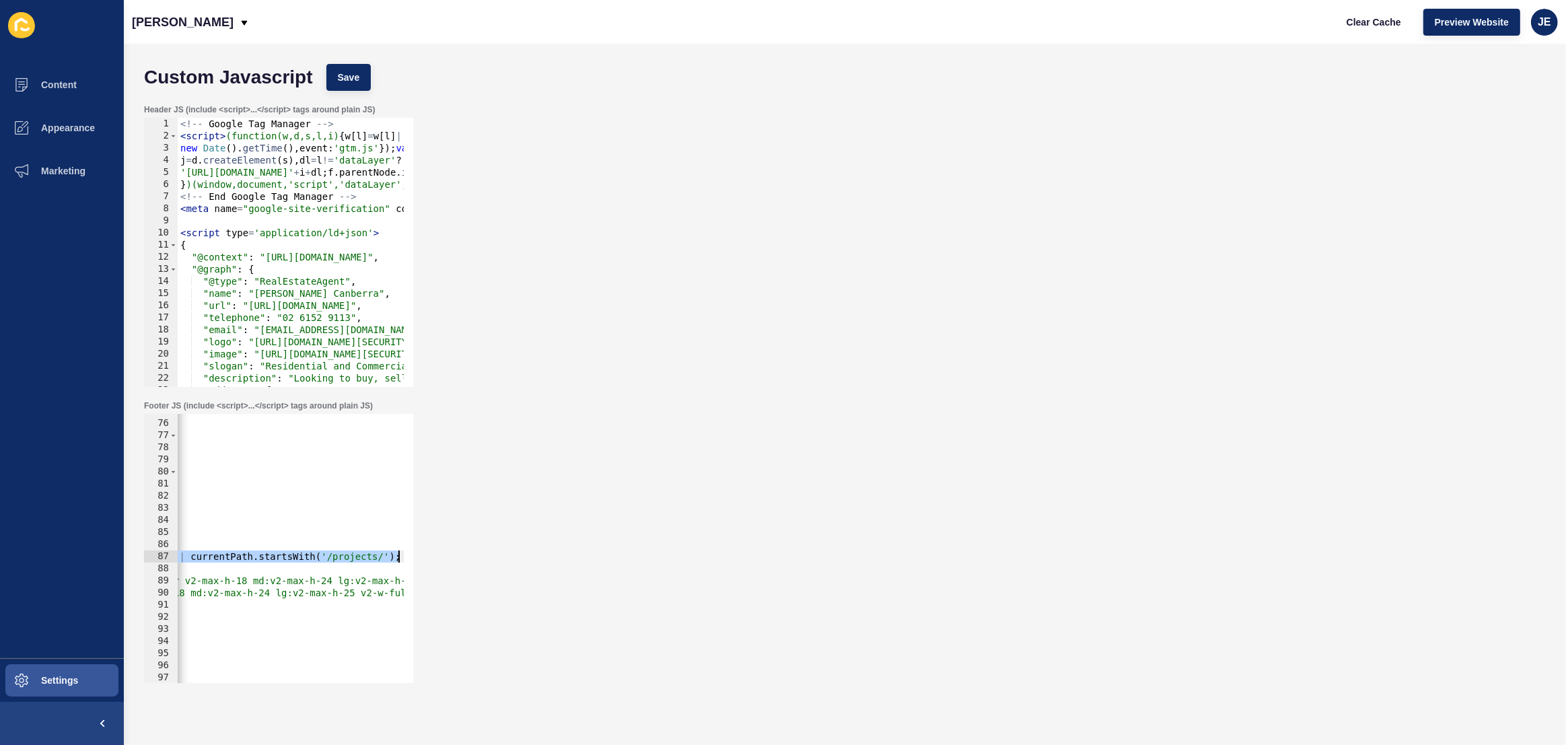
click at [326, 562] on div "} ); window.addEventListener('load', function() { const headerContainer = docum…" at bounding box center [584, 547] width 1803 height 284
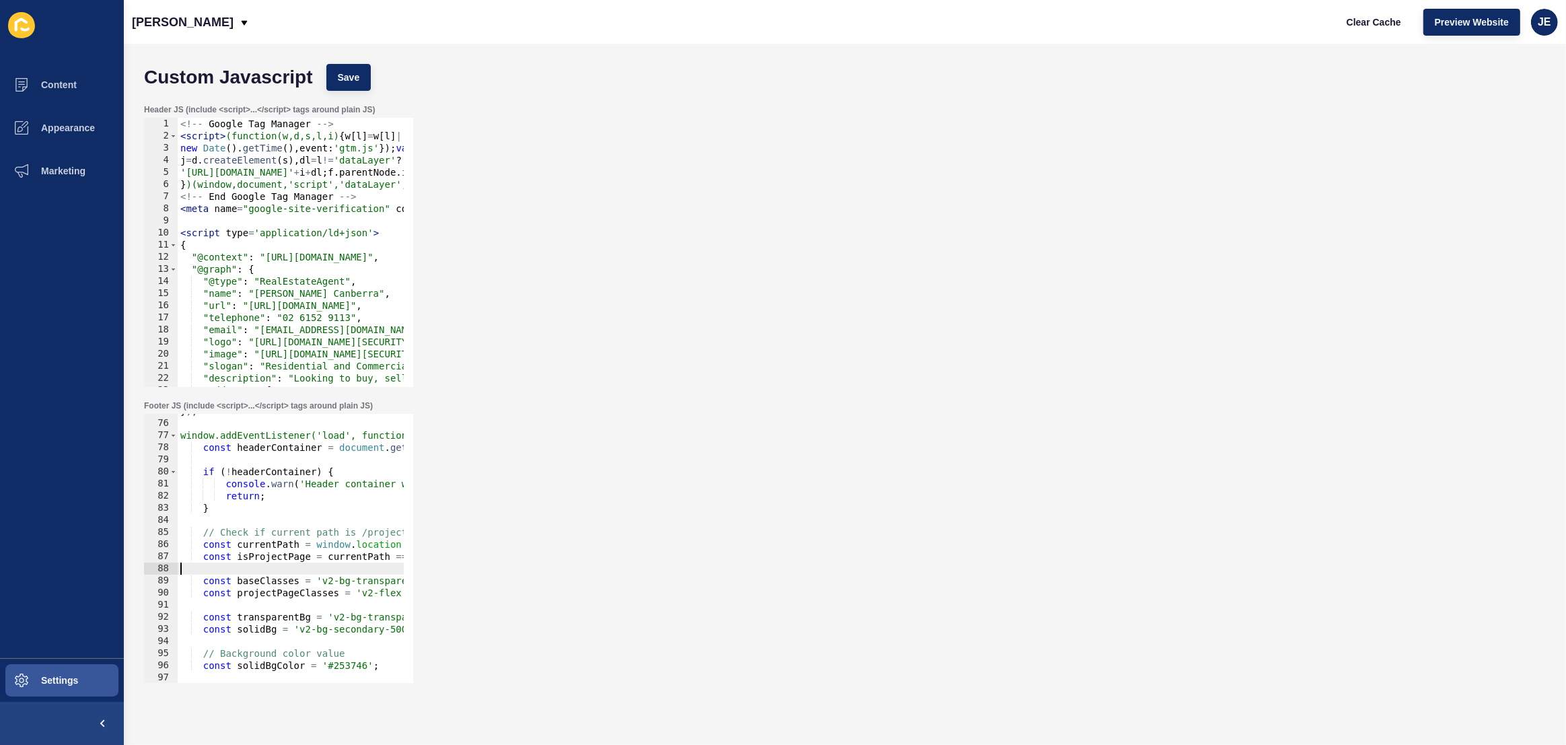
drag, startPoint x: 250, startPoint y: 569, endPoint x: 208, endPoint y: 570, distance: 41.7
click at [161, 574] on div "const isProjectPage = currentPath === '/projects' || currentPath === '/projects…" at bounding box center [278, 548] width 269 height 269
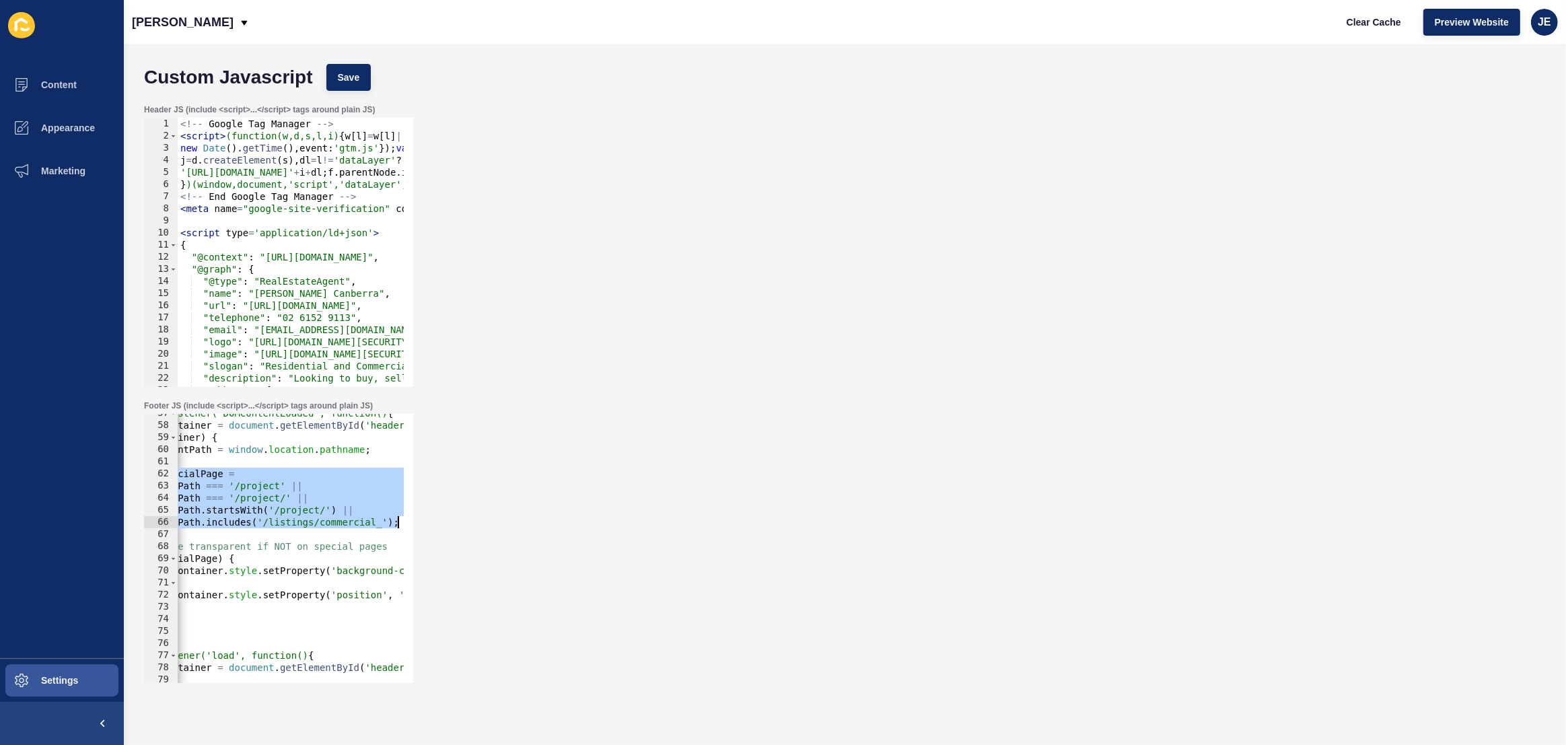
scroll to position [0, 110]
drag, startPoint x: 225, startPoint y: 474, endPoint x: 462, endPoint y: 518, distance: 241.0
click at [461, 517] on div "Footer JS (include <script>...</script> tags around plain JS) 57 58 59 60 61 62…" at bounding box center [844, 542] width 1415 height 296
type textarea "currentPath.startsWith('/project/') || currentPath.includes('/listings/commerci…"
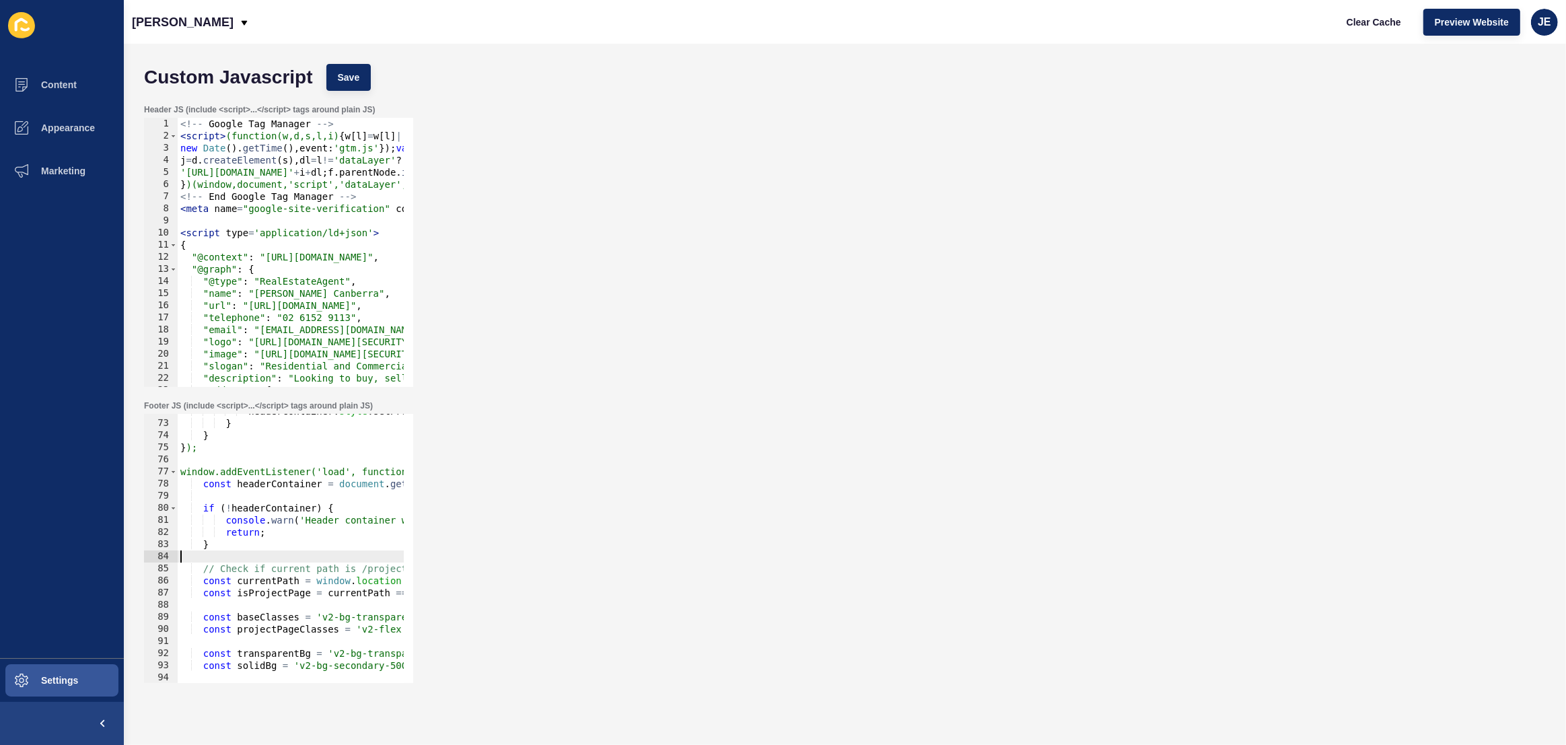
scroll to position [0, 0]
drag, startPoint x: 225, startPoint y: 553, endPoint x: 146, endPoint y: 553, distance: 79.4
click at [145, 553] on div "currentPath.startsWith('/project/') || currentPath.includes('/listings/commerci…" at bounding box center [278, 548] width 269 height 269
click at [272, 591] on div "headerContainer . style . setProperty ( 'position' , 'static' , 'important' ) ;…" at bounding box center [1079, 547] width 1803 height 284
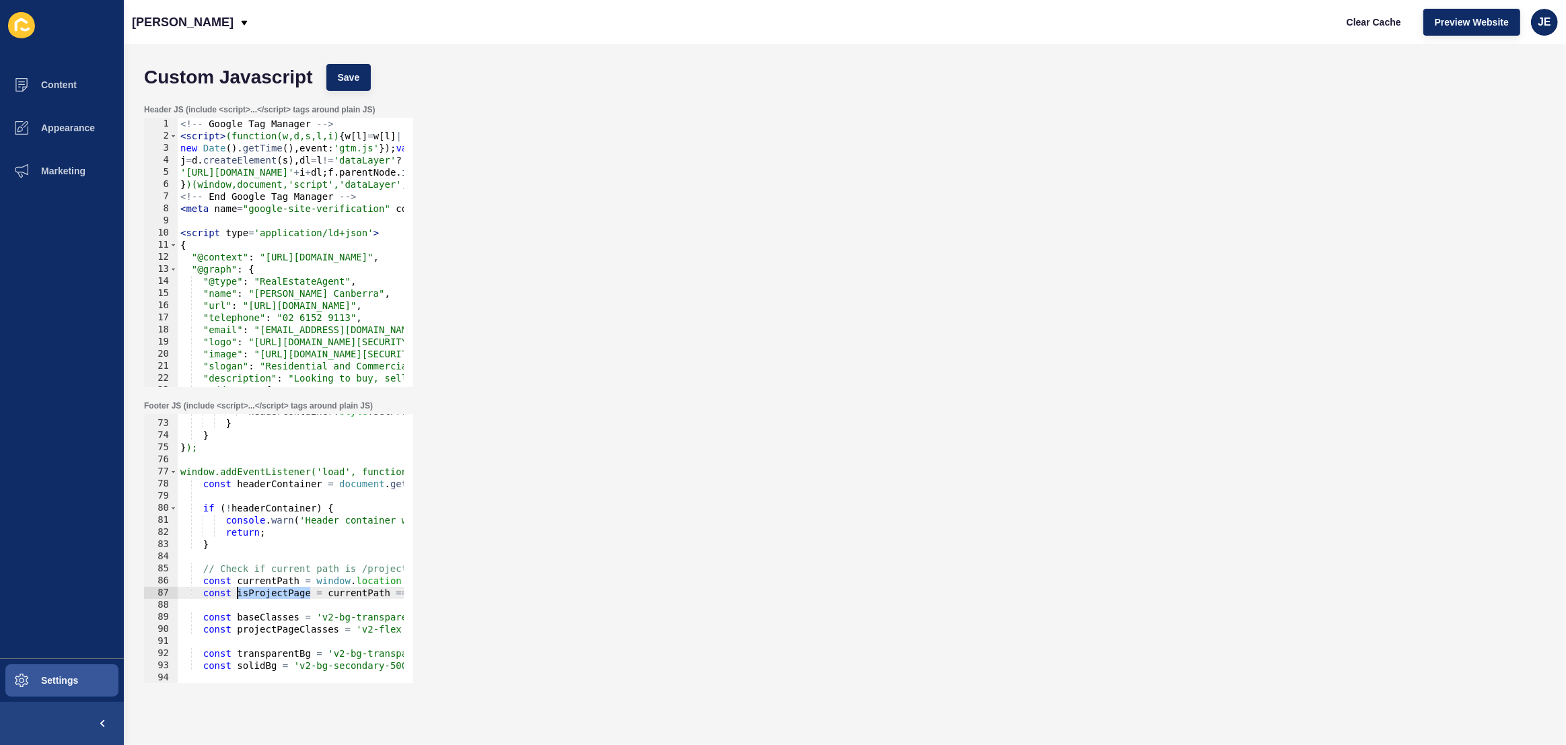
click at [272, 591] on div "headerContainer . style . setProperty ( 'position' , 'static' , 'important' ) ;…" at bounding box center [1079, 547] width 1803 height 284
paste textarea "currentPath.includes('/listings/commercial_');"
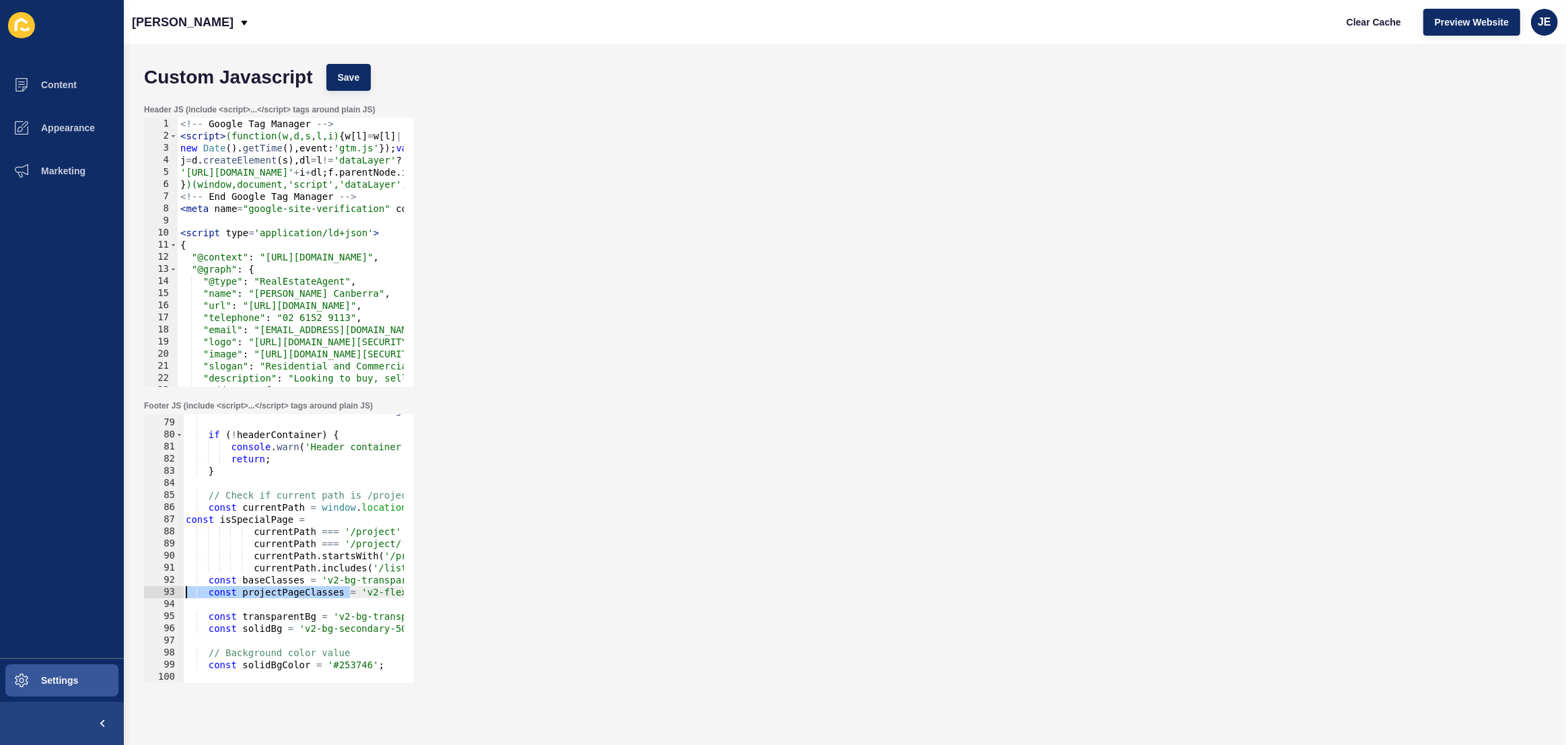
drag, startPoint x: 240, startPoint y: 597, endPoint x: 155, endPoint y: 594, distance: 84.1
click at [155, 594] on div "currentPath.includes('/listings/commercial_'); 78 79 80 81 82 83 84 85 86 87 88…" at bounding box center [278, 548] width 269 height 269
click at [207, 579] on div "const headerContainer = document . getElementById ( 'header-container' ) ; if (…" at bounding box center [1084, 546] width 1803 height 284
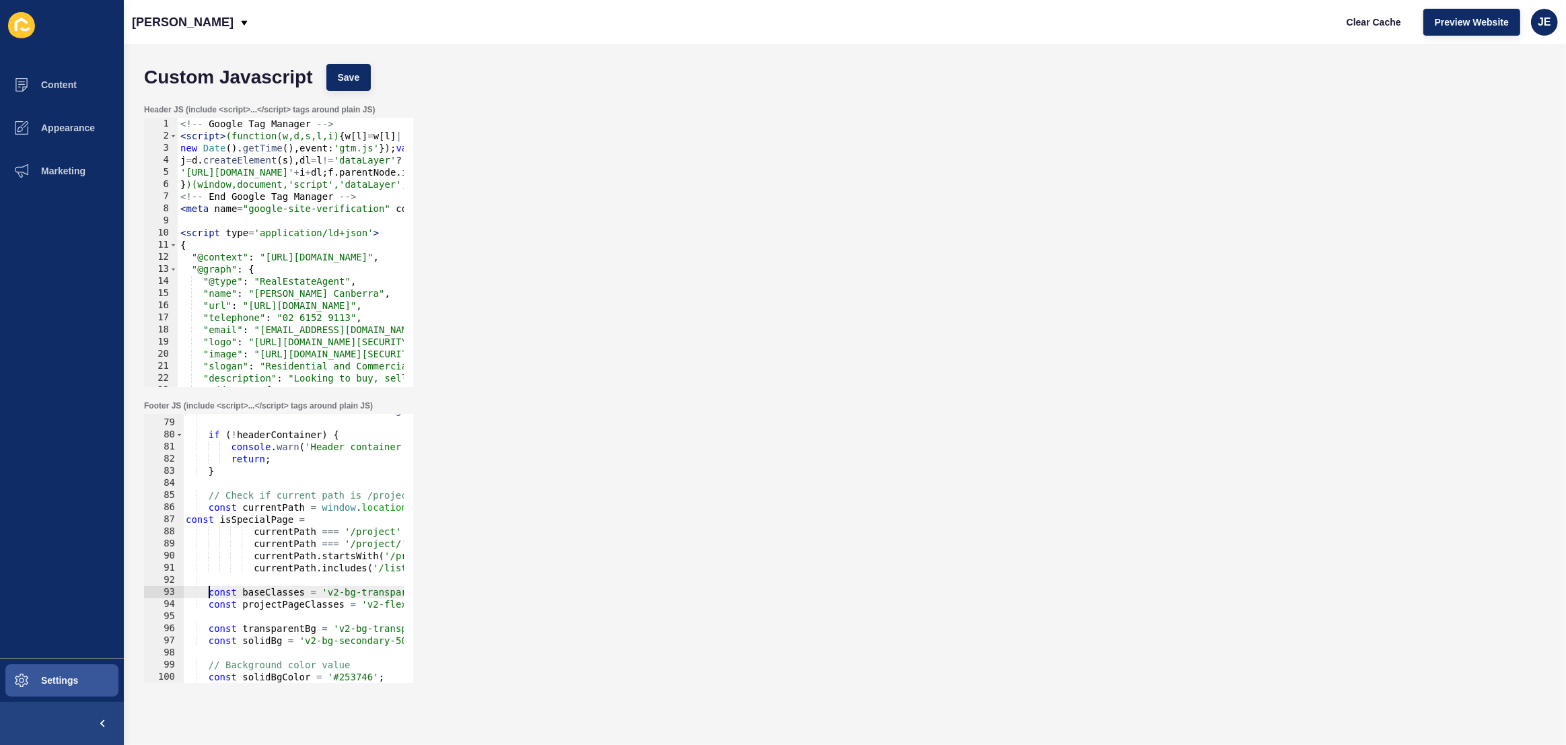
click at [186, 521] on div "const headerContainer = document . getElementById ( 'header-container' ) ; if (…" at bounding box center [1084, 546] width 1803 height 284
click at [264, 604] on div "const headerContainer = document . getElementById ( 'header-container' ) ; if (…" at bounding box center [1084, 546] width 1803 height 284
click at [270, 606] on div "const headerContainer = document . getElementById ( 'header-container' ) ; if (…" at bounding box center [1084, 546] width 1803 height 284
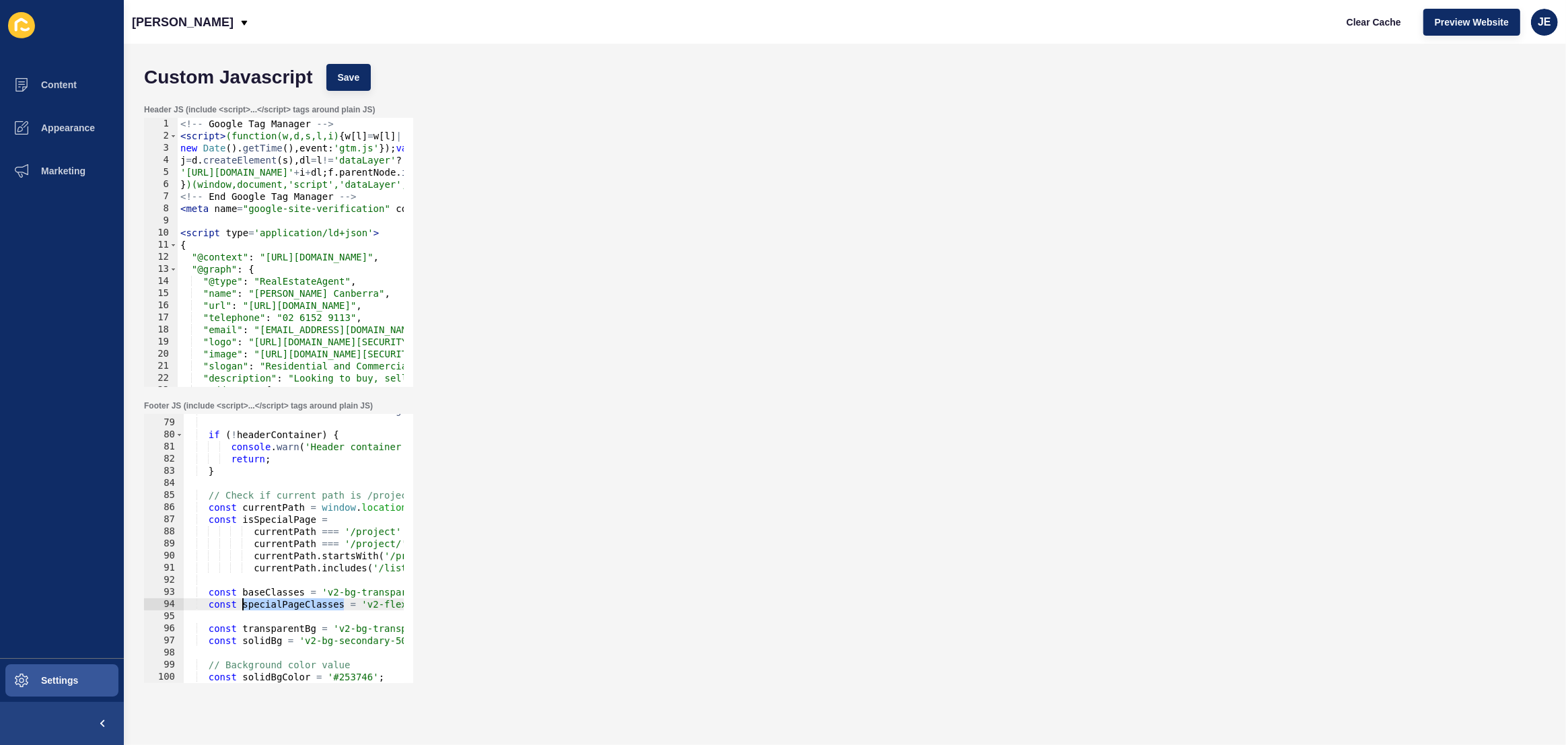
click at [270, 606] on div "const headerContainer = document . getElementById ( 'header-container' ) ; if (…" at bounding box center [1084, 546] width 1803 height 284
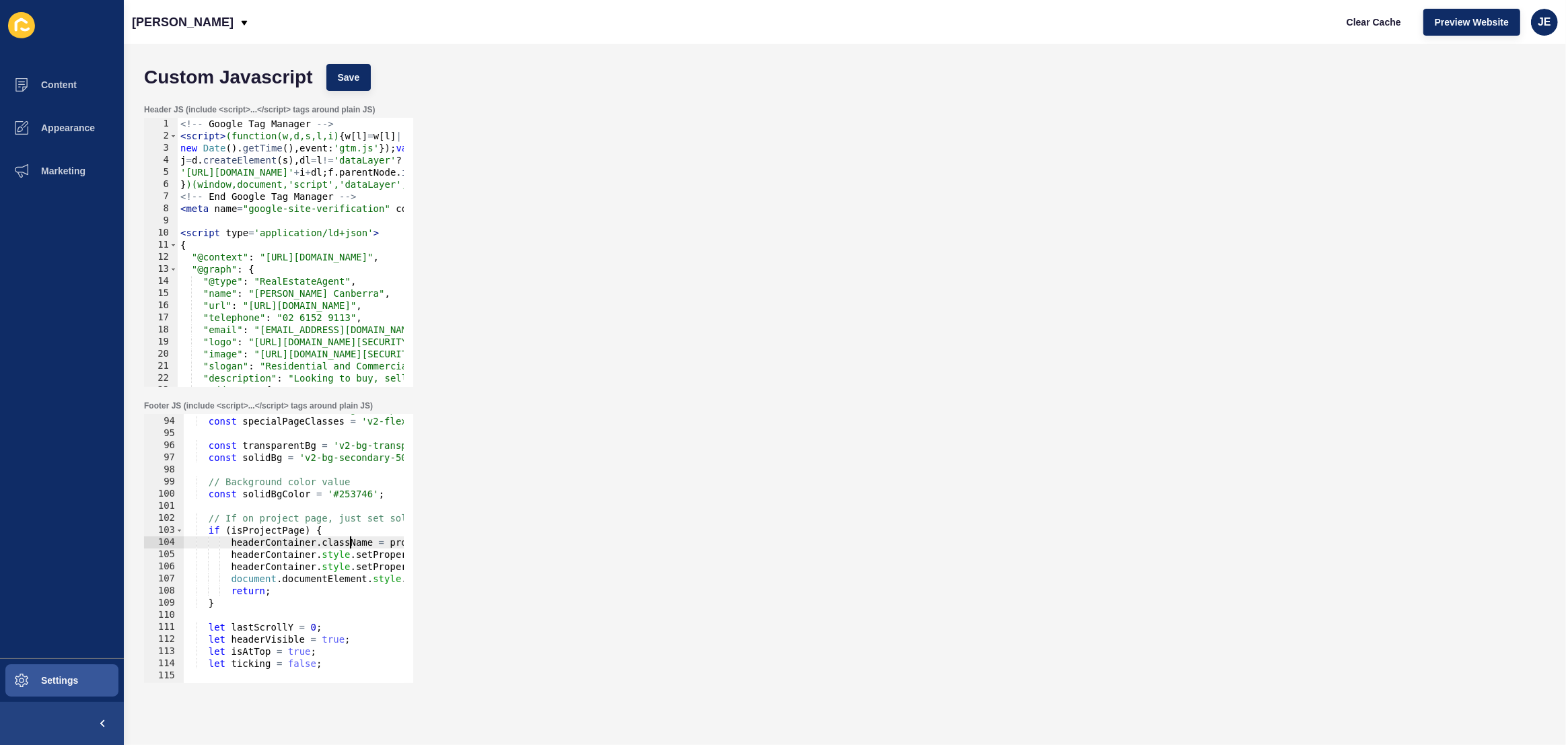
scroll to position [0, 99]
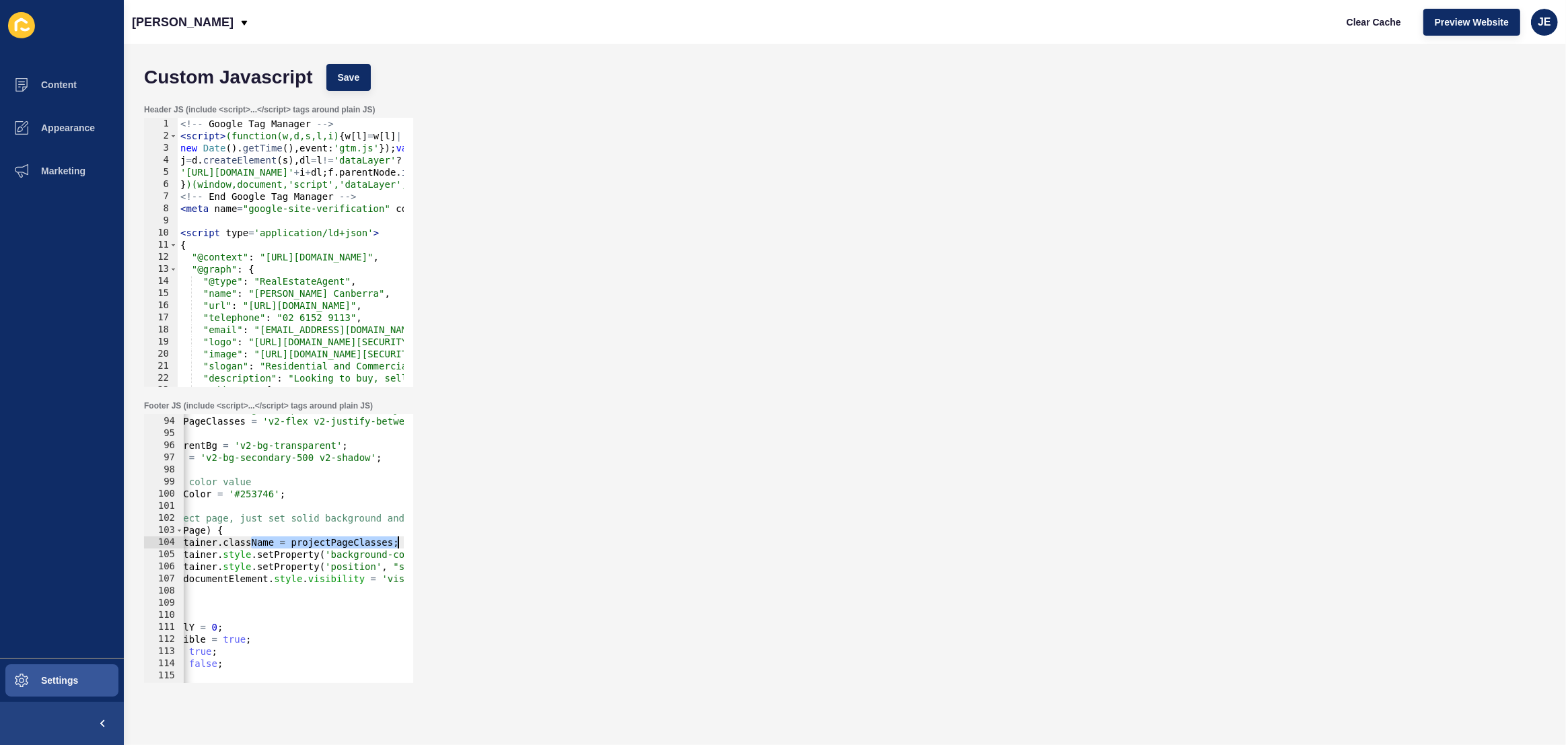
click at [441, 544] on div "Footer JS (include <script>...</script> tags around plain JS) const specialPage…" at bounding box center [844, 542] width 1415 height 296
click at [328, 543] on div "const baseClasses = 'v2-bg-transparent v2-flex v2-justify-between v2-content-ce…" at bounding box center [985, 545] width 1803 height 284
paste textarea "special"
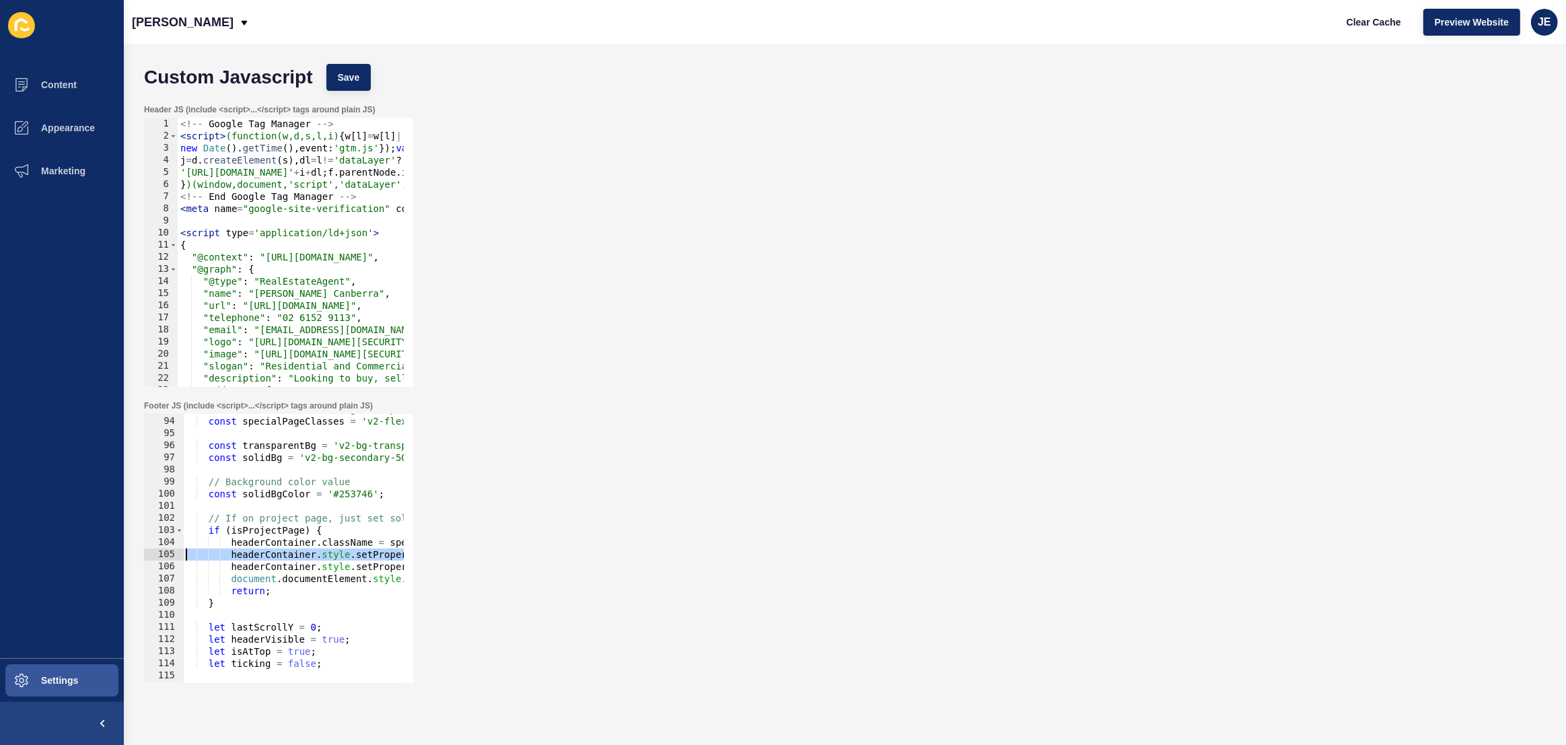
scroll to position [0, 0]
drag, startPoint x: 305, startPoint y: 553, endPoint x: 172, endPoint y: 557, distance: 132.6
click at [172, 557] on div "headerContainer.className = specialPageClasses; 93 94 95 96 97 98 99 100 101 10…" at bounding box center [278, 548] width 269 height 269
click at [278, 528] on div "const baseClasses = 'v2-bg-transparent v2-flex v2-justify-between v2-content-ce…" at bounding box center [1084, 545] width 1803 height 284
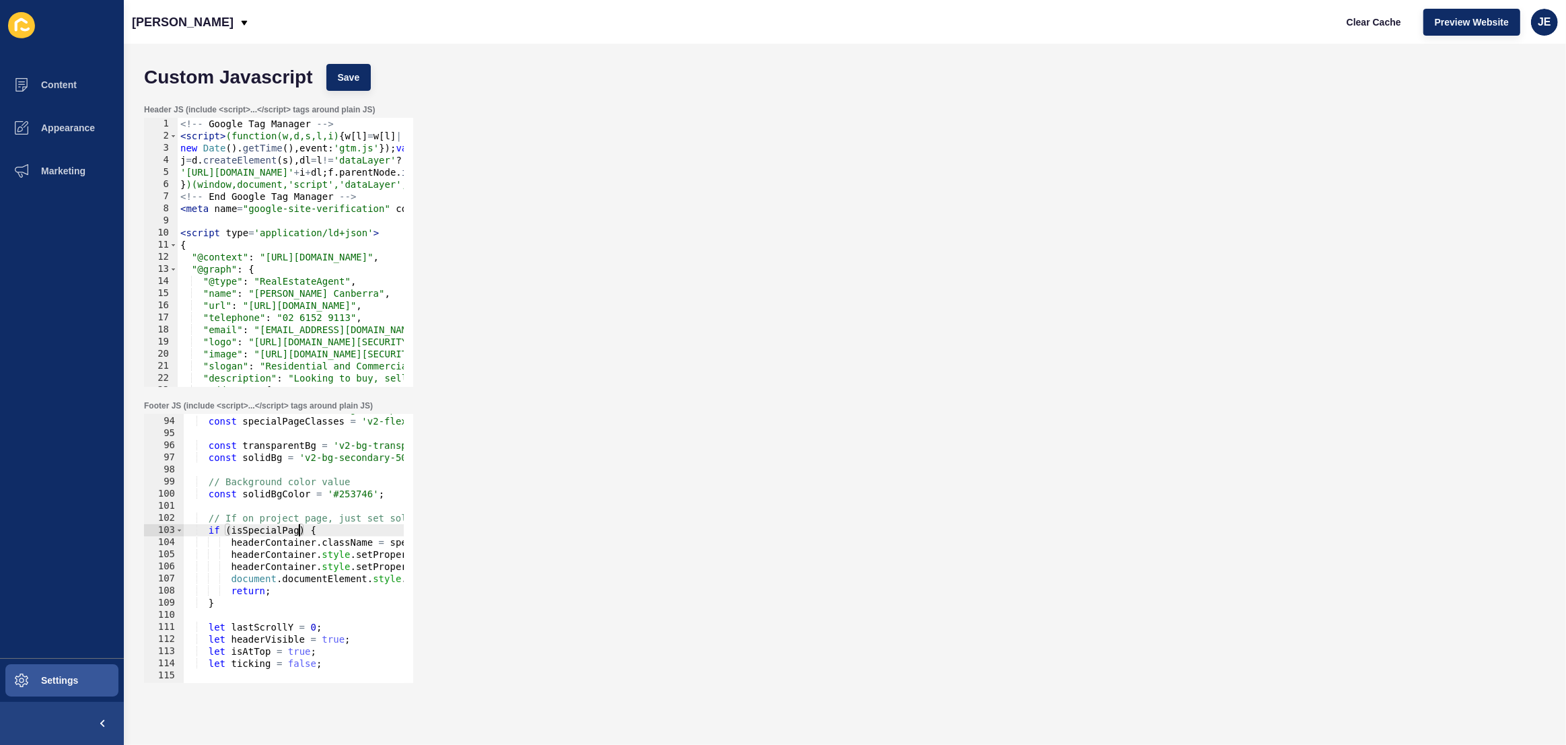
scroll to position [0, 8]
type textarea "if (isSpecialPage) {"
click at [353, 77] on span "Save" at bounding box center [349, 77] width 22 height 13
click at [1363, 26] on span "Clear Cache" at bounding box center [1373, 21] width 55 height 13
